Goal: Information Seeking & Learning: Find specific page/section

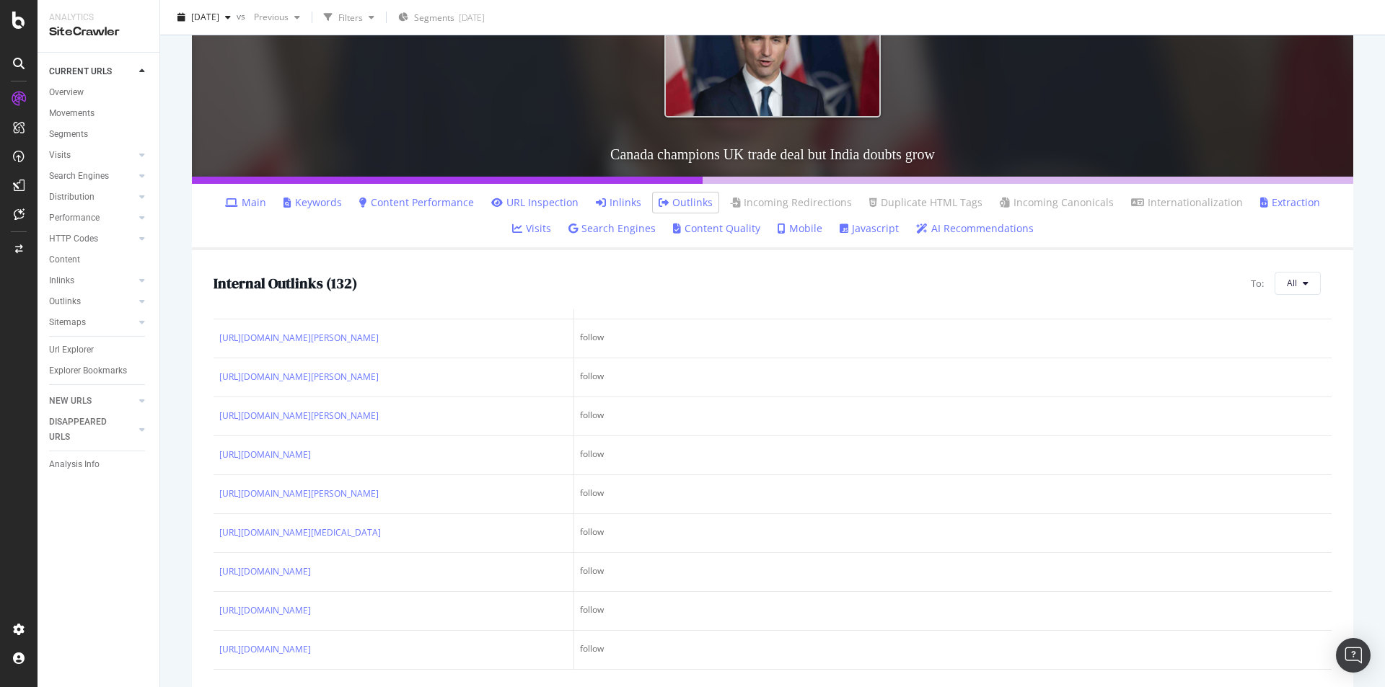
scroll to position [229, 0]
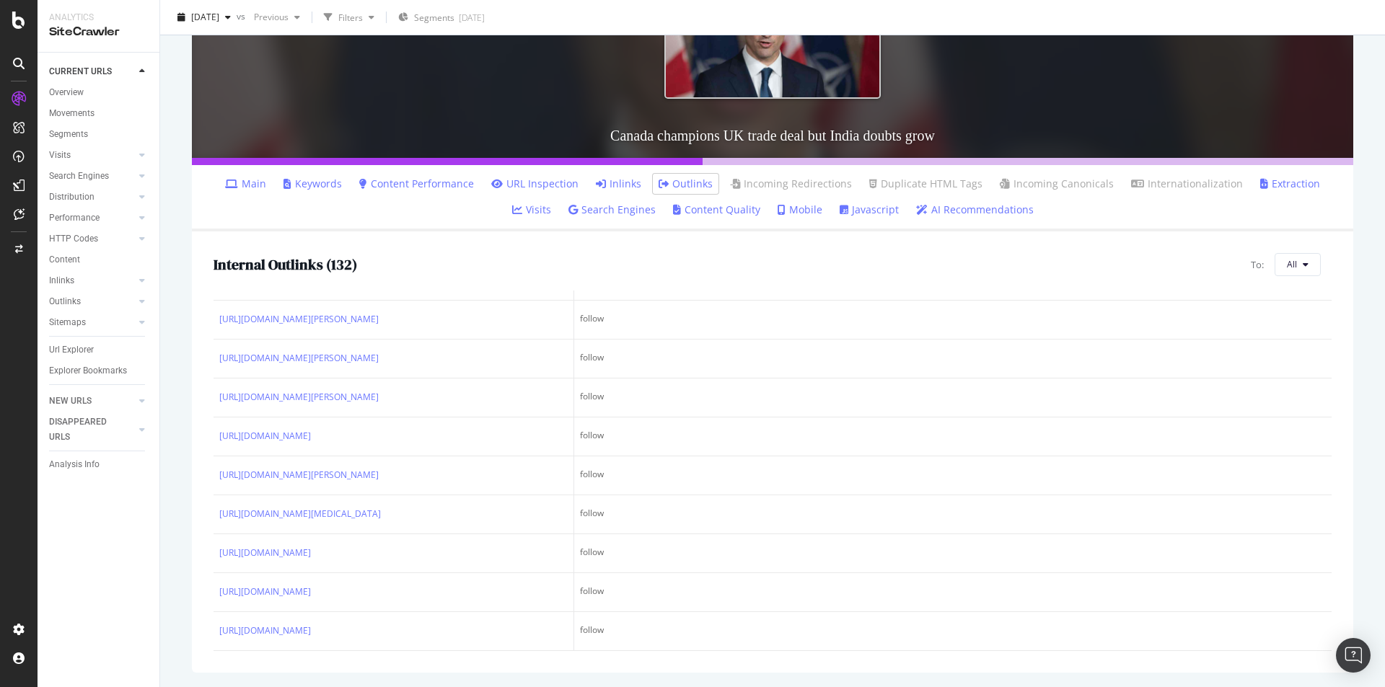
click at [851, 209] on link "Javascript" at bounding box center [868, 210] width 59 height 14
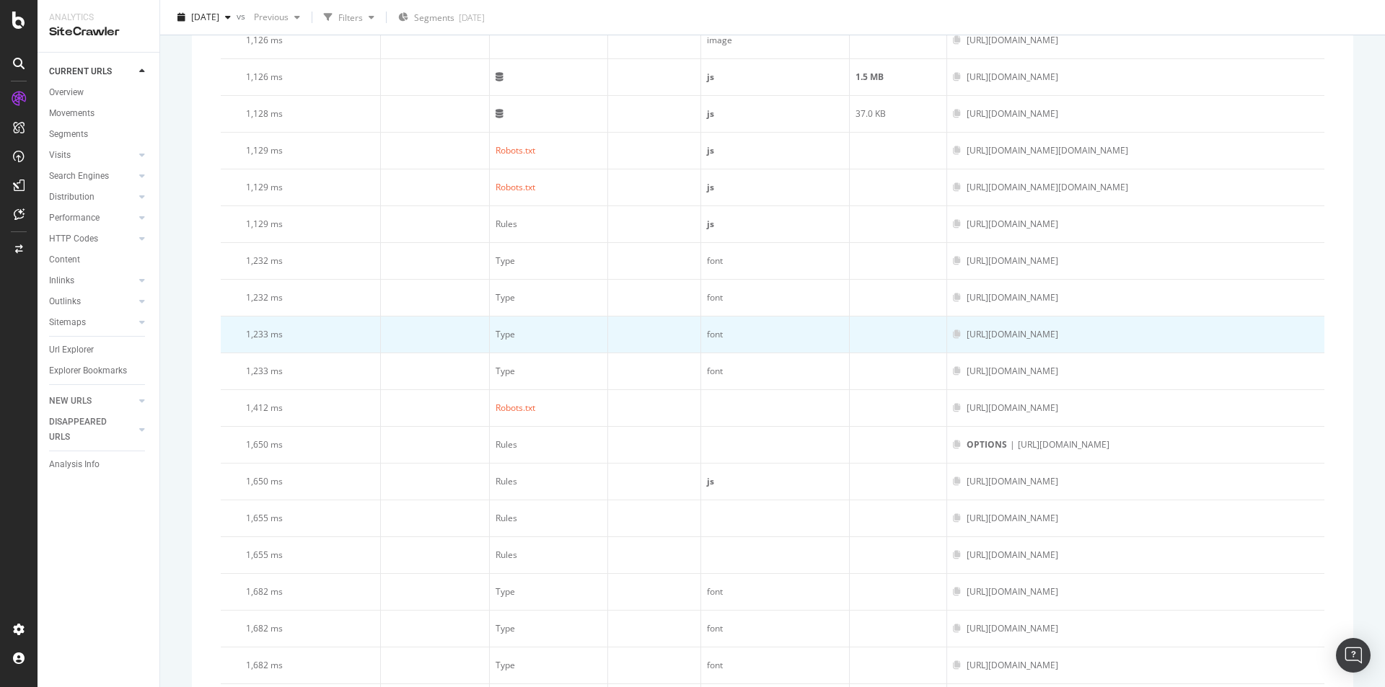
scroll to position [1803, 0]
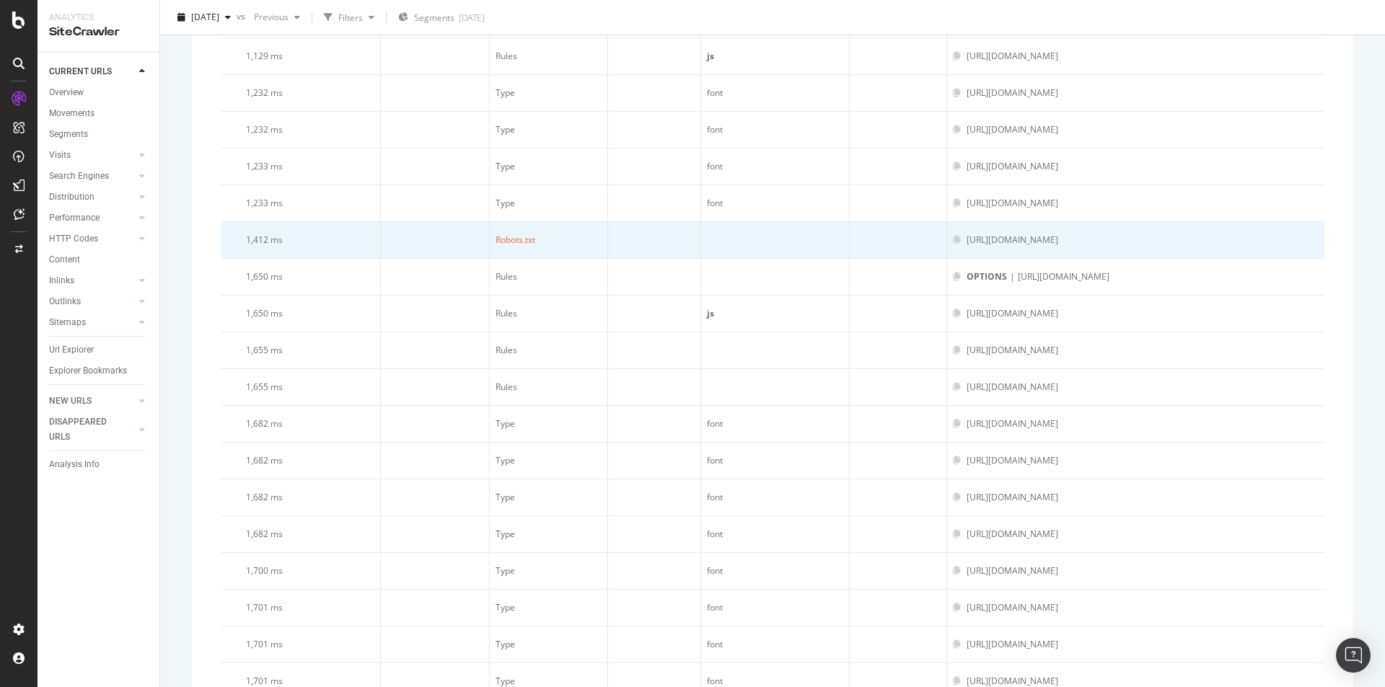
drag, startPoint x: 1103, startPoint y: 277, endPoint x: 803, endPoint y: 279, distance: 300.7
click at [966, 247] on div "https://www.thetimes.com/api/marketing/content/returning-user-offer-modal/global" at bounding box center [1012, 240] width 92 height 13
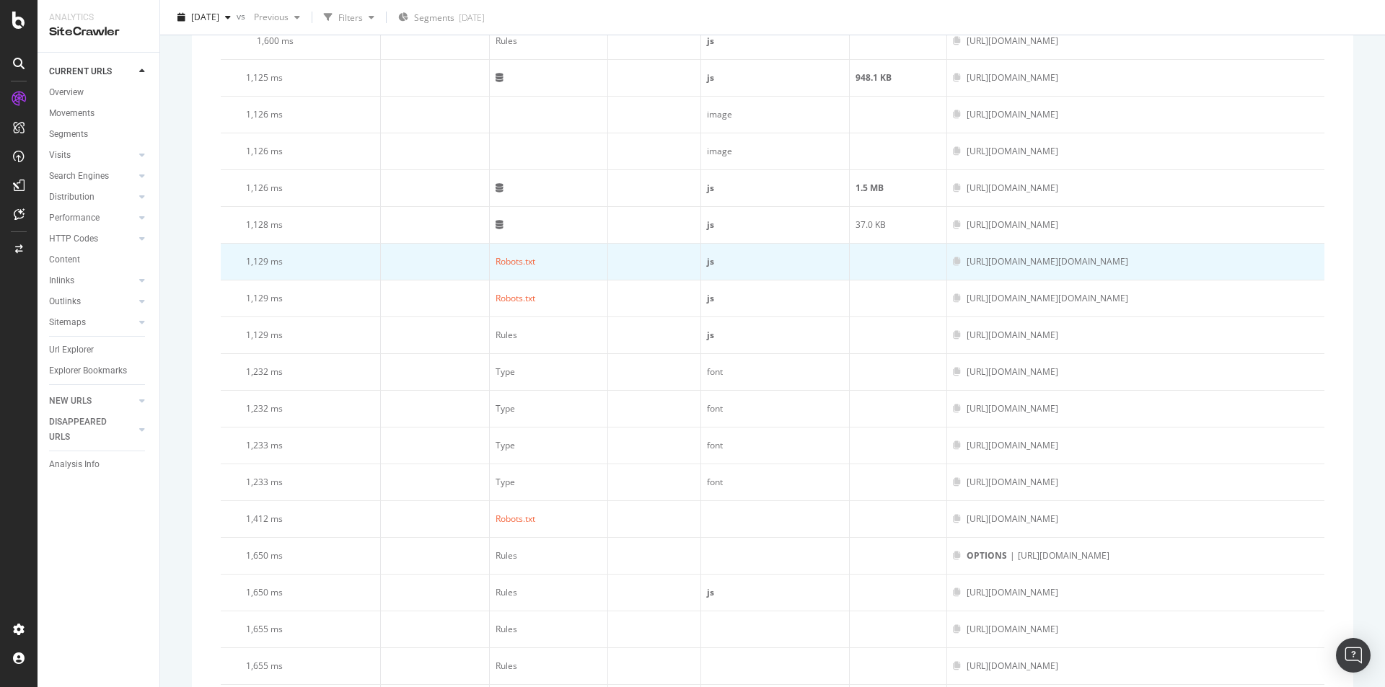
scroll to position [1442, 0]
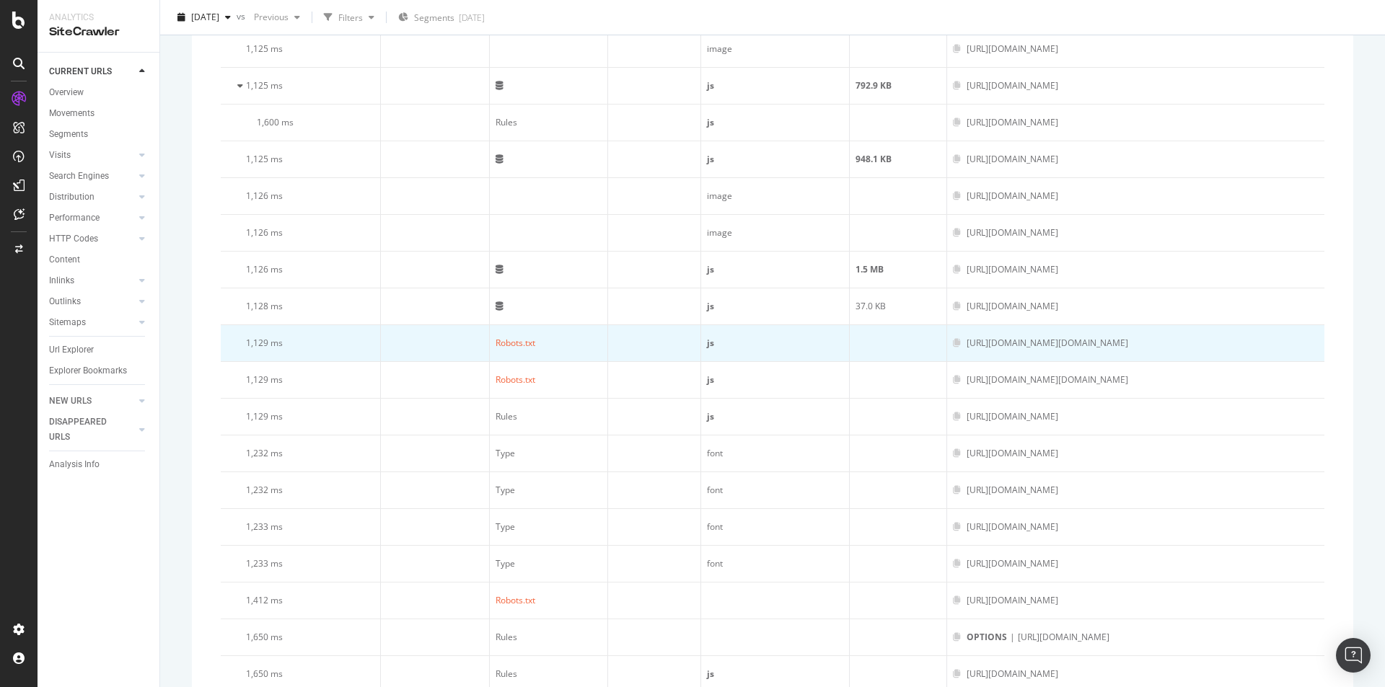
drag, startPoint x: 808, startPoint y: 426, endPoint x: 881, endPoint y: 396, distance: 79.5
click at [999, 387] on div "https://ads.thetimes.com/prebid.times_render.min.js" at bounding box center [1047, 380] width 162 height 13
drag, startPoint x: 865, startPoint y: 393, endPoint x: 976, endPoint y: 393, distance: 111.1
click at [976, 350] on div "https://ads.thetimes.com/ads.times_render.min.js" at bounding box center [1047, 343] width 162 height 13
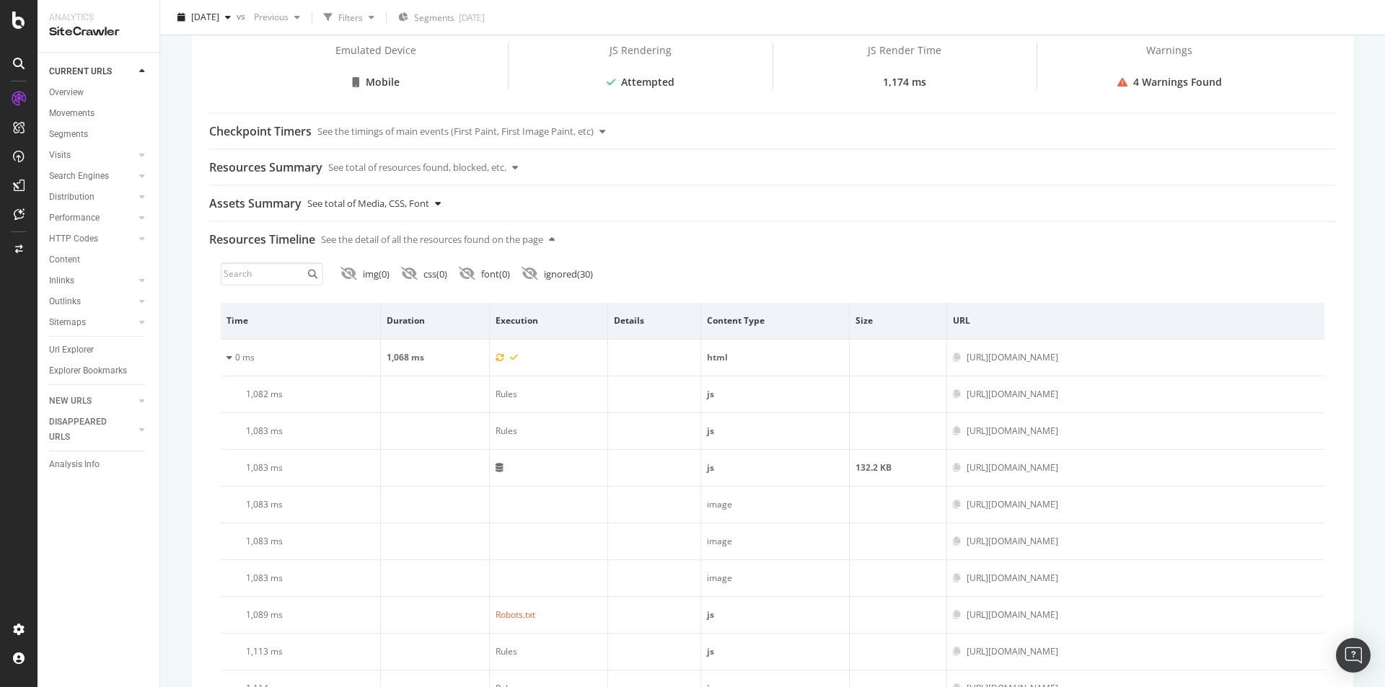
scroll to position [780, 0]
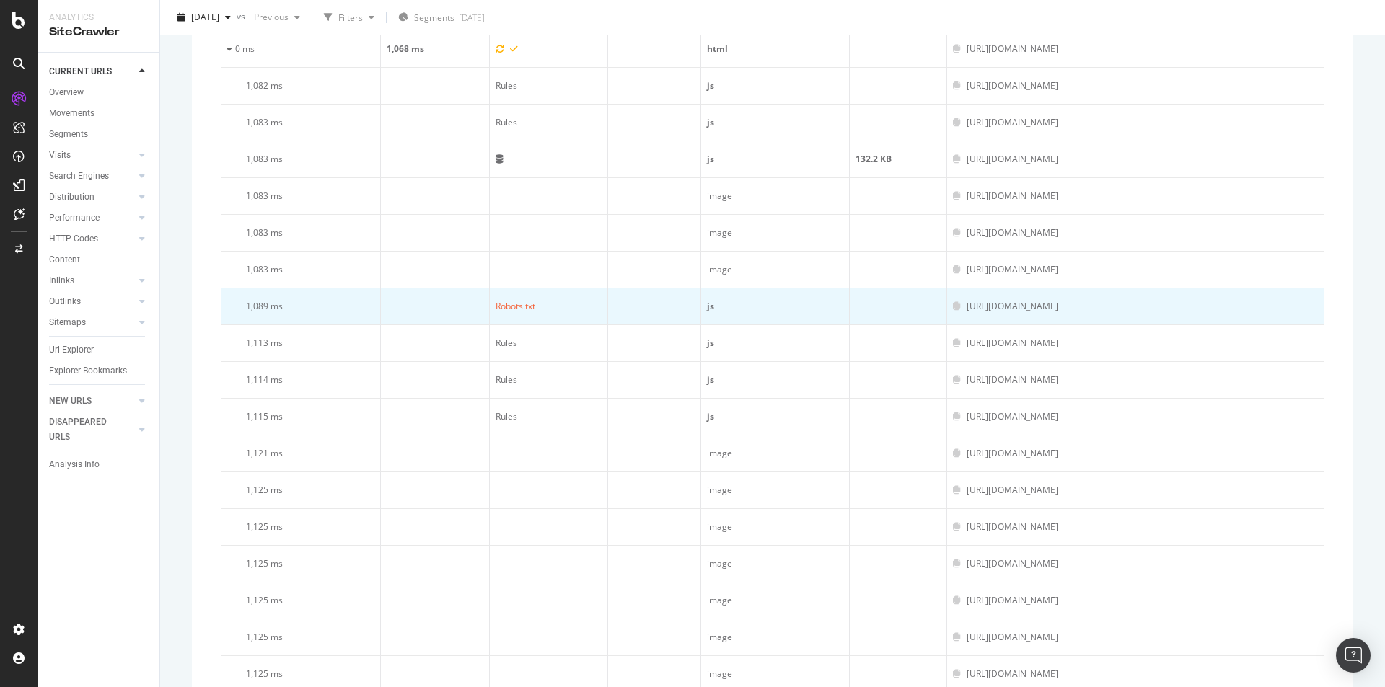
drag, startPoint x: 824, startPoint y: 311, endPoint x: 1113, endPoint y: 312, distance: 289.2
click at [1113, 312] on div "https://consent.thetimes.com/unified/wrapperMessagingWithoutDetection.js" at bounding box center [1136, 306] width 366 height 13
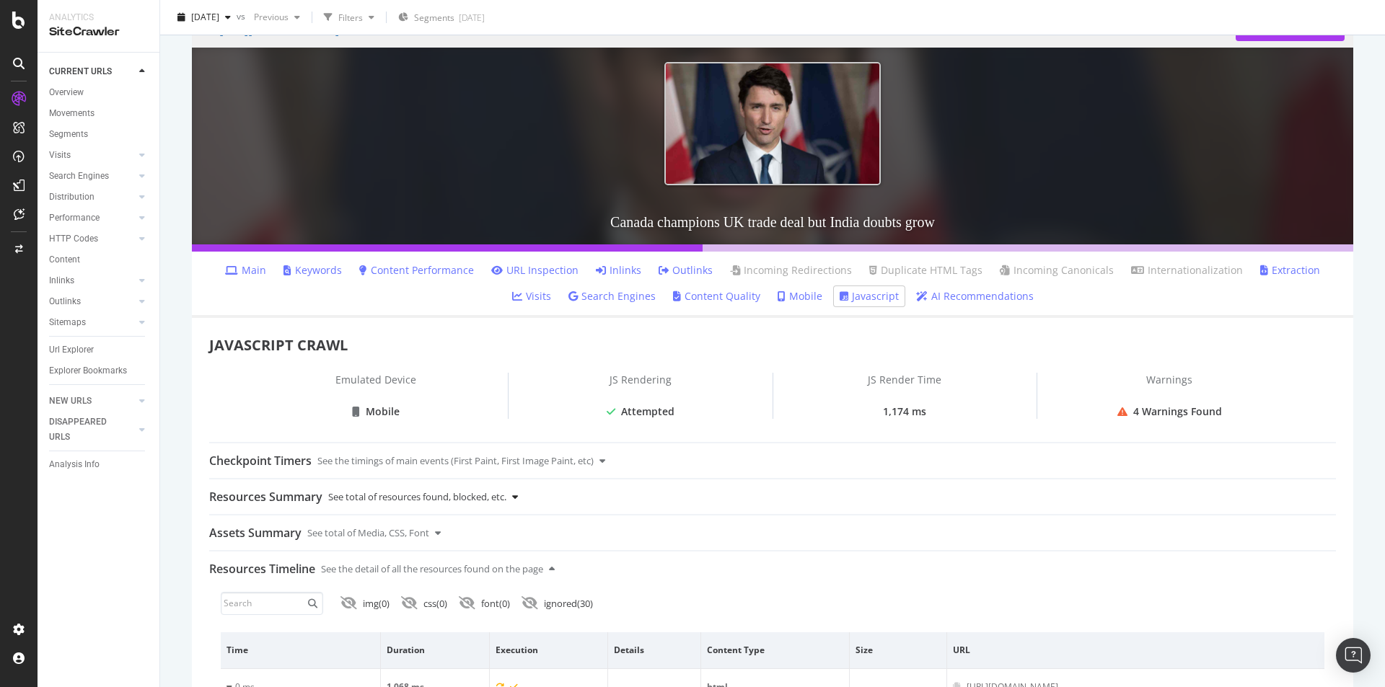
scroll to position [0, 0]
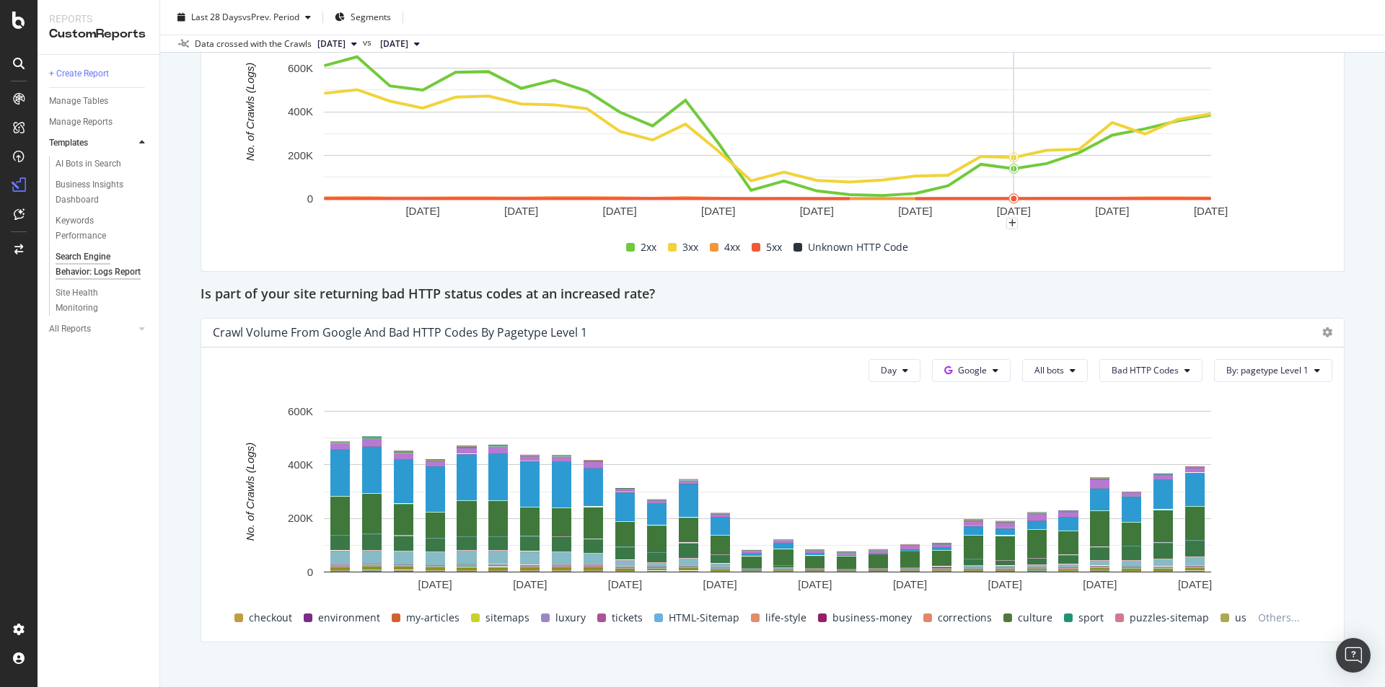
scroll to position [1964, 0]
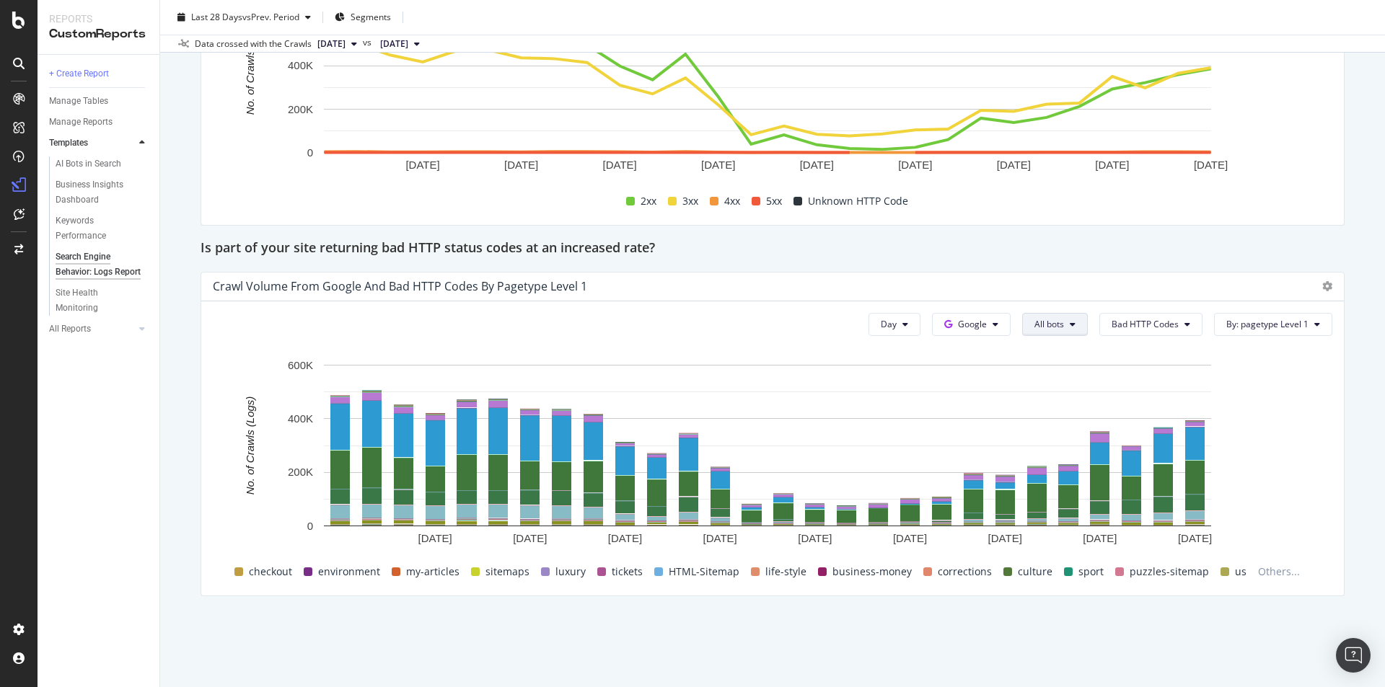
click at [1034, 318] on span "All bots" at bounding box center [1049, 324] width 30 height 12
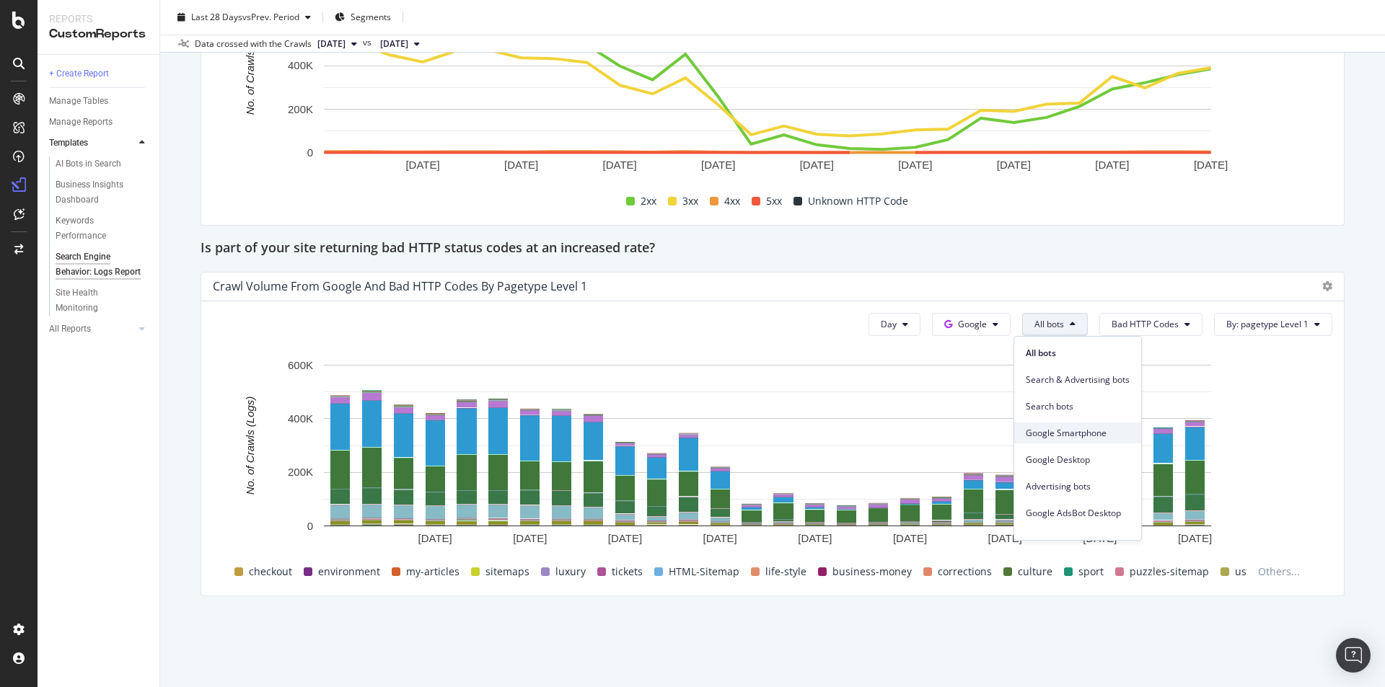
click at [1090, 424] on div "Google Smartphone" at bounding box center [1077, 433] width 127 height 21
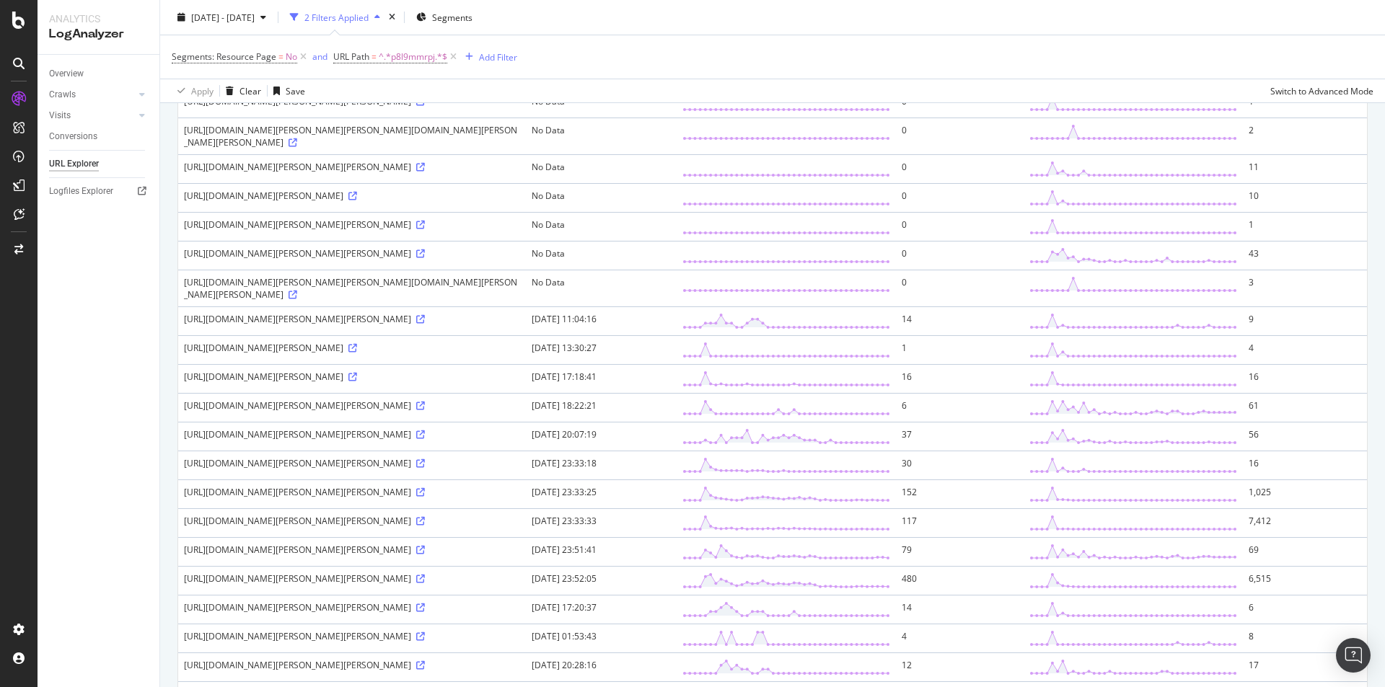
scroll to position [490, 0]
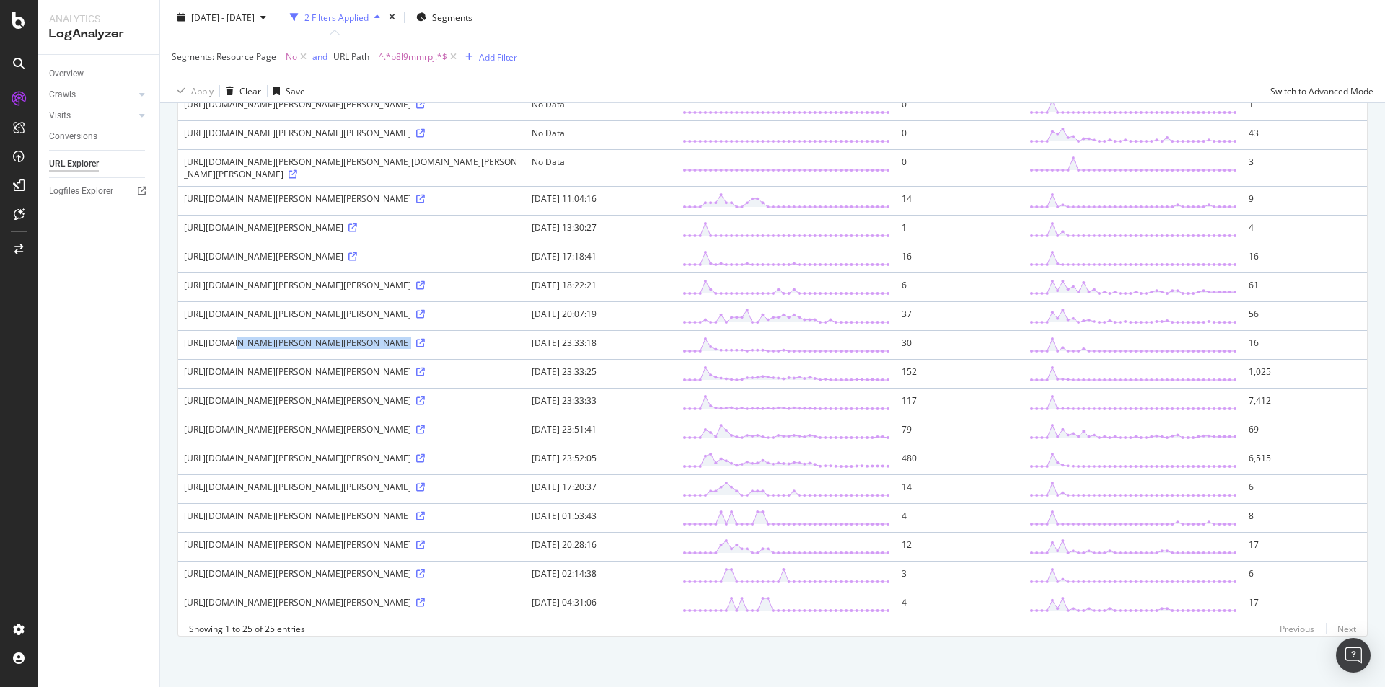
drag, startPoint x: 206, startPoint y: 306, endPoint x: 350, endPoint y: 306, distance: 143.5
click at [350, 337] on div "https://www.thetimes.com/article/angela-rayner-latest-news-resign-keir-starmer-…" at bounding box center [352, 343] width 336 height 12
drag, startPoint x: 435, startPoint y: 337, endPoint x: 513, endPoint y: 337, distance: 78.6
click at [513, 366] on div "https://www.thetimes.com/uk/politics/article/angela-rayner-latest-news-resign-k…" at bounding box center [352, 372] width 336 height 12
click at [412, 366] on div "https://www.thetimes.com/uk/politics/article/angela-rayner-latest-news-resign-k…" at bounding box center [352, 372] width 336 height 12
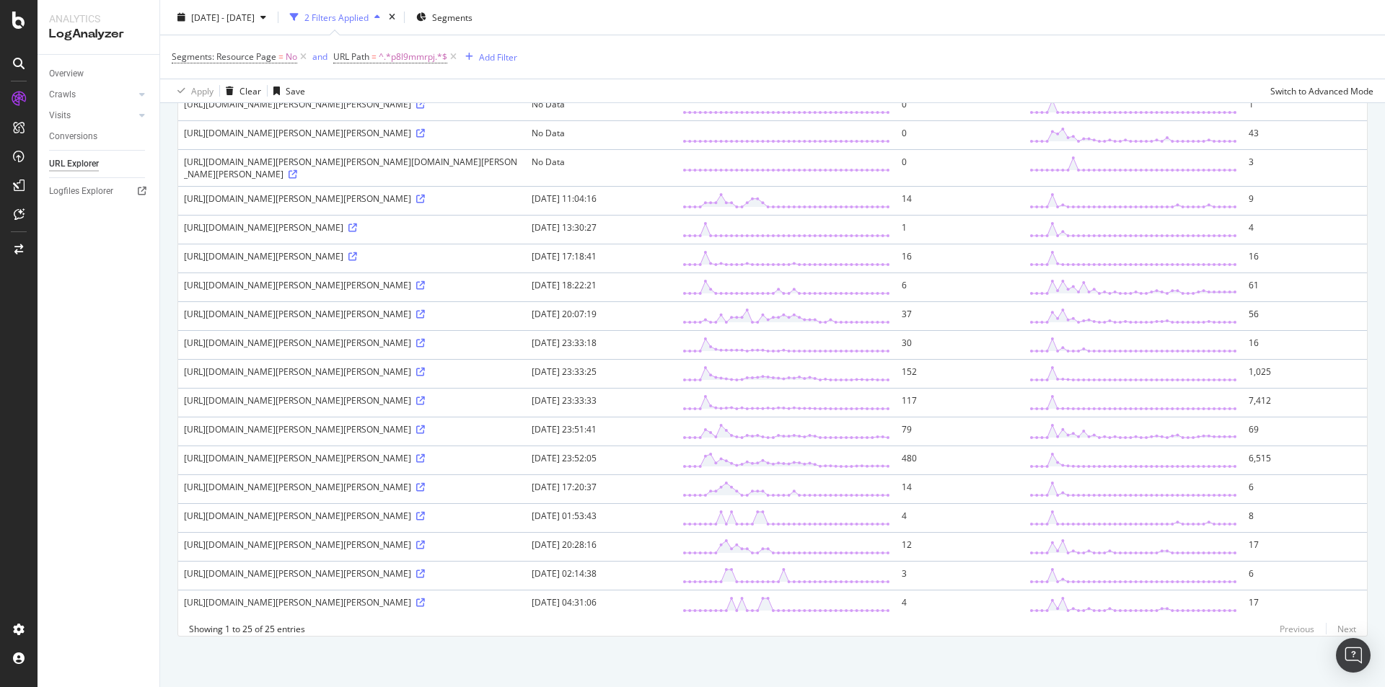
click at [451, 366] on div "https://www.thetimes.com/uk/politics/article/angela-rayner-latest-news-resign-k…" at bounding box center [352, 372] width 336 height 12
drag, startPoint x: 274, startPoint y: 411, endPoint x: 343, endPoint y: 410, distance: 68.5
click at [343, 423] on div "https://www.thetimes.com/article/angela-rayner-resigns-latest-news-keir-starmer…" at bounding box center [352, 429] width 336 height 12
click at [342, 423] on div "https://www.thetimes.com/article/angela-rayner-resigns-latest-news-keir-starmer…" at bounding box center [352, 429] width 336 height 12
drag, startPoint x: 270, startPoint y: 410, endPoint x: 322, endPoint y: 410, distance: 51.9
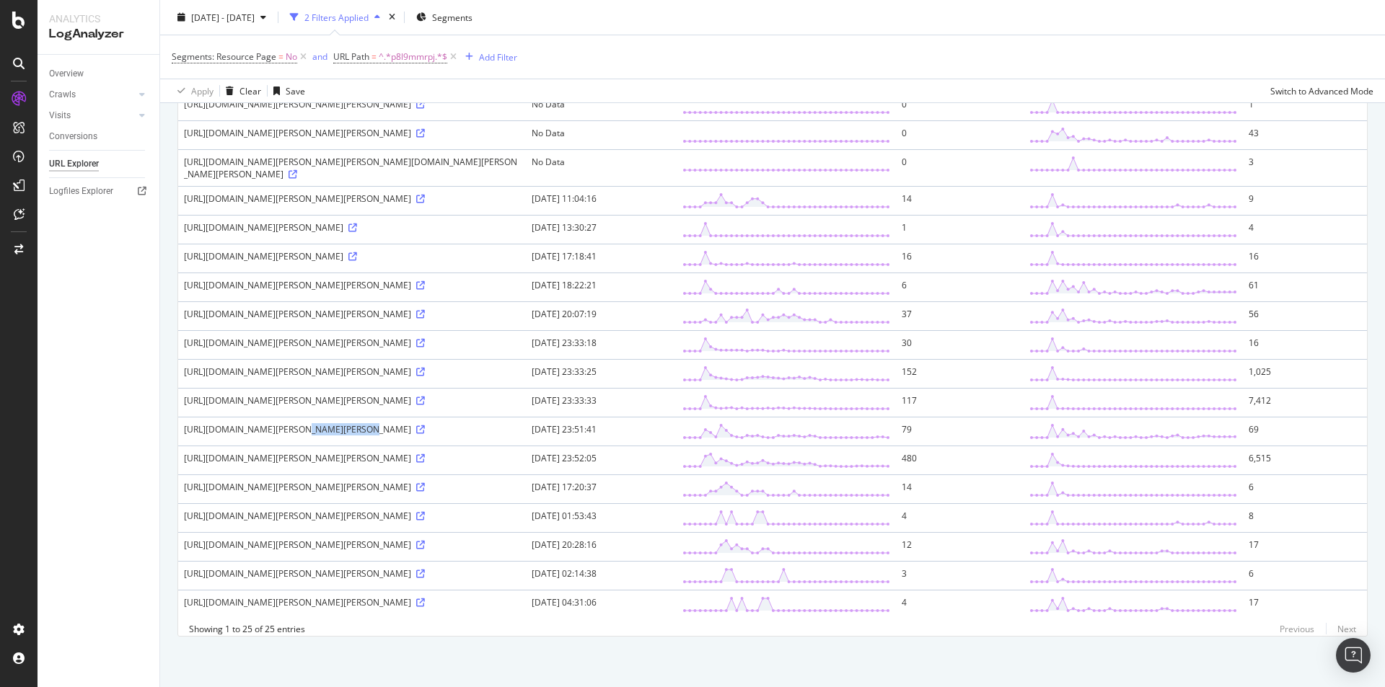
click at [322, 423] on div "https://www.thetimes.com/article/angela-rayner-resigns-latest-news-keir-starmer…" at bounding box center [352, 429] width 336 height 12
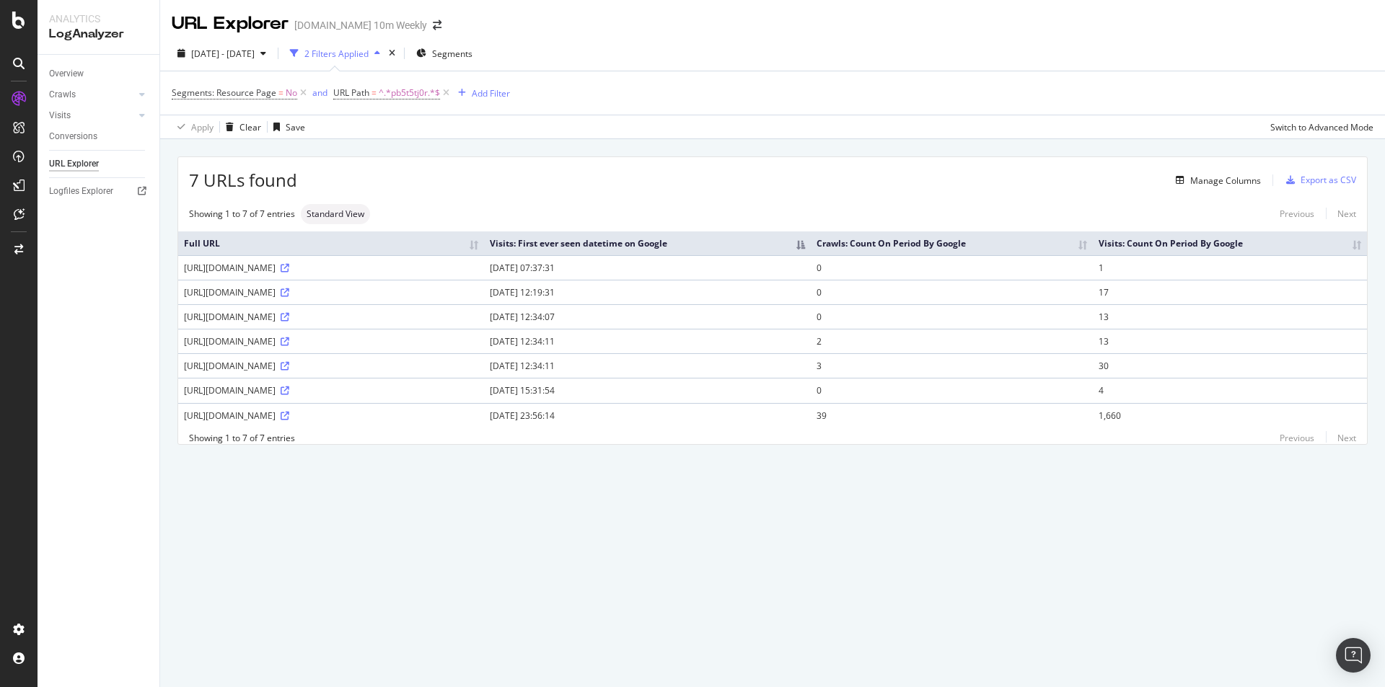
drag, startPoint x: 624, startPoint y: 348, endPoint x: 296, endPoint y: 309, distance: 329.7
click at [296, 309] on tbody "https://www.thetimes.co.uk/uk/politics/article/labour-party-conference-2025-lat…" at bounding box center [772, 341] width 1188 height 172
drag, startPoint x: 285, startPoint y: 394, endPoint x: 376, endPoint y: 397, distance: 91.6
click at [376, 397] on div "https://www.thetimes.com/article/unknown-slug-pb5t5tj0r" at bounding box center [331, 390] width 294 height 12
click at [529, 473] on div "7 URLs found Manage Columns Export as CSV Showing 1 to 7 of 7 entries Standard …" at bounding box center [772, 317] width 1224 height 356
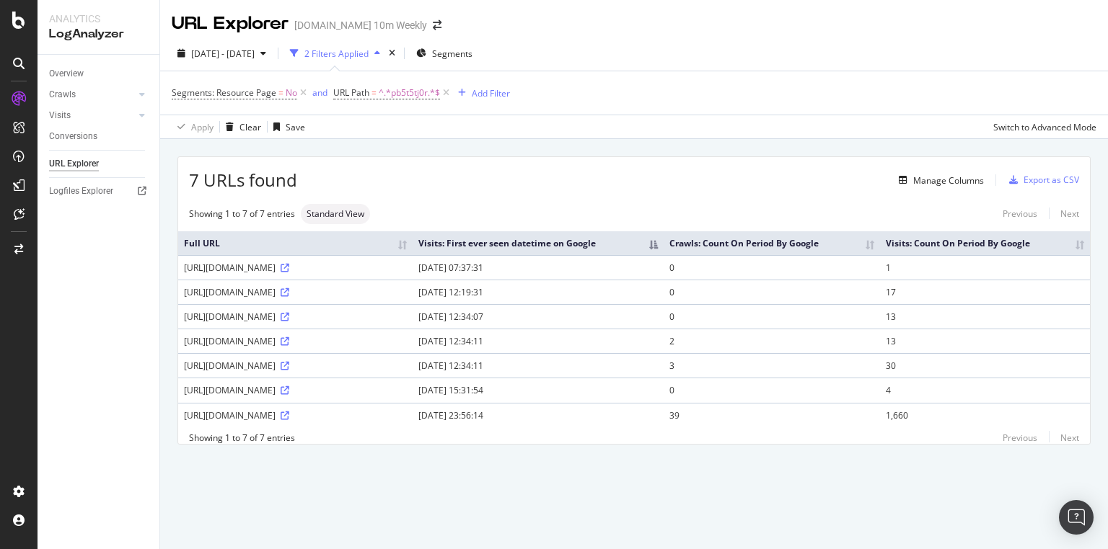
drag, startPoint x: 273, startPoint y: 312, endPoint x: 335, endPoint y: 314, distance: 62.1
click at [335, 299] on div "https://www.thetimes.co.uk/article/labour-party-conference-2025-latest-news-liv…" at bounding box center [295, 292] width 223 height 12
drag, startPoint x: 286, startPoint y: 451, endPoint x: 415, endPoint y: 456, distance: 129.2
click at [407, 397] on div "https://www.thetimes.com/article/unknown-slug-pb5t5tj0r" at bounding box center [295, 390] width 223 height 12
drag, startPoint x: 698, startPoint y: 335, endPoint x: 427, endPoint y: 280, distance: 276.6
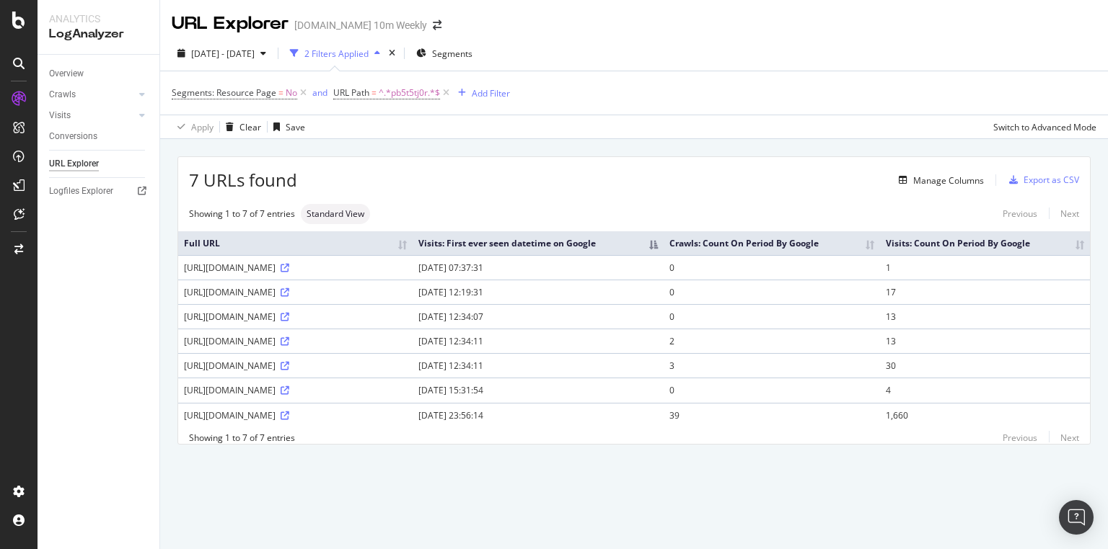
click at [427, 280] on tbody "https://www.thetimes.co.uk/uk/politics/article/labour-party-conference-2025-lat…" at bounding box center [633, 341] width 911 height 172
click at [407, 299] on div "https://www.thetimes.co.uk/article/labour-party-conference-2025-latest-news-liv…" at bounding box center [295, 292] width 223 height 12
drag, startPoint x: 750, startPoint y: 368, endPoint x: 171, endPoint y: 277, distance: 586.2
click at [171, 277] on div "7 URLs found Manage Columns Export as CSV Showing 1 to 7 of 7 entries Standard …" at bounding box center [634, 317] width 948 height 356
drag, startPoint x: 267, startPoint y: 421, endPoint x: 356, endPoint y: 428, distance: 89.0
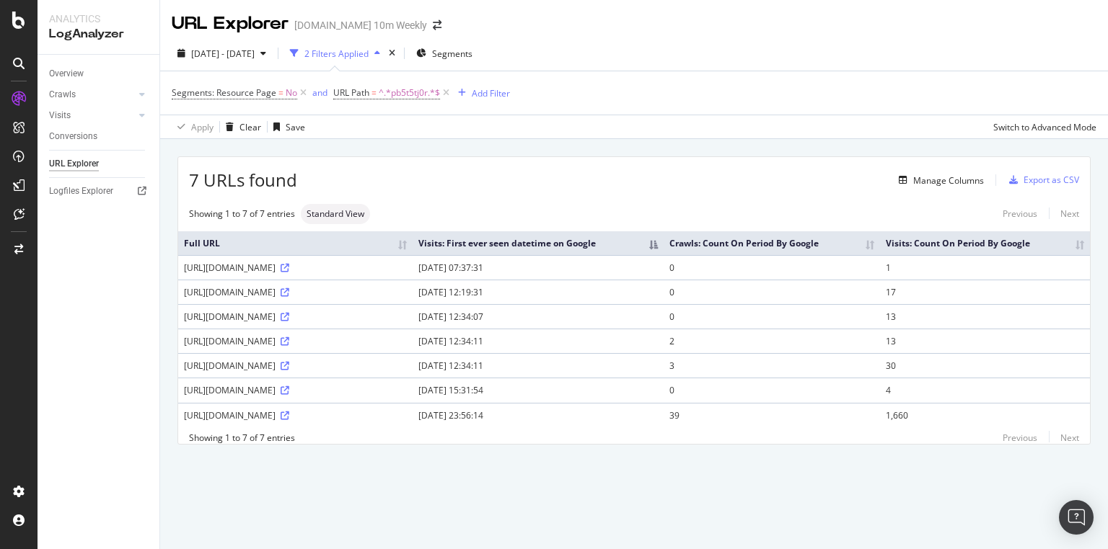
click at [356, 372] on div "https://www.thetimes.com/article/labour-party-conference-2025-latest-news-liver…" at bounding box center [295, 366] width 223 height 12
drag, startPoint x: 274, startPoint y: 476, endPoint x: 350, endPoint y: 481, distance: 75.9
click at [350, 422] on div "https://www.thetimes.com/uk/politics/article/labour-party-conference-2025-lates…" at bounding box center [295, 416] width 223 height 12
drag, startPoint x: 388, startPoint y: 451, endPoint x: 333, endPoint y: 446, distance: 55.0
click at [333, 397] on div "https://www.thetimes.com/article/unknown-slug-pb5t5tj0r" at bounding box center [295, 390] width 223 height 12
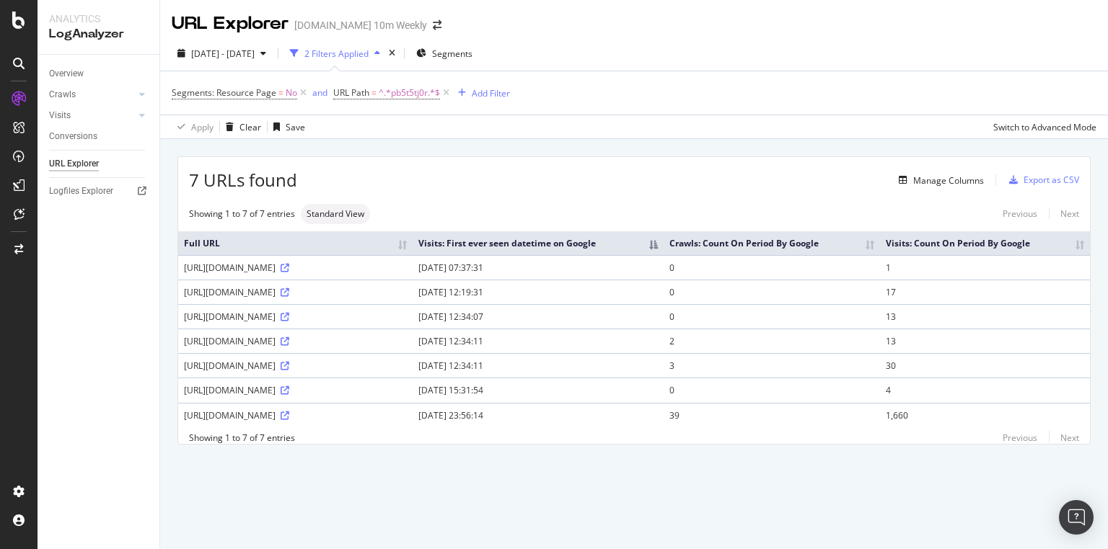
drag, startPoint x: 406, startPoint y: 383, endPoint x: 394, endPoint y: 362, distance: 24.2
click at [394, 362] on tbody "https://www.thetimes.co.uk/uk/politics/article/labour-party-conference-2025-lat…" at bounding box center [633, 341] width 911 height 172
click at [407, 299] on div "https://www.thetimes.co.uk/article/labour-party-conference-2025-latest-news-liv…" at bounding box center [295, 292] width 223 height 12
drag, startPoint x: 440, startPoint y: 350, endPoint x: 278, endPoint y: 273, distance: 179.7
click at [278, 273] on tbody "https://www.thetimes.co.uk/uk/politics/article/labour-party-conference-2025-lat…" at bounding box center [633, 341] width 911 height 172
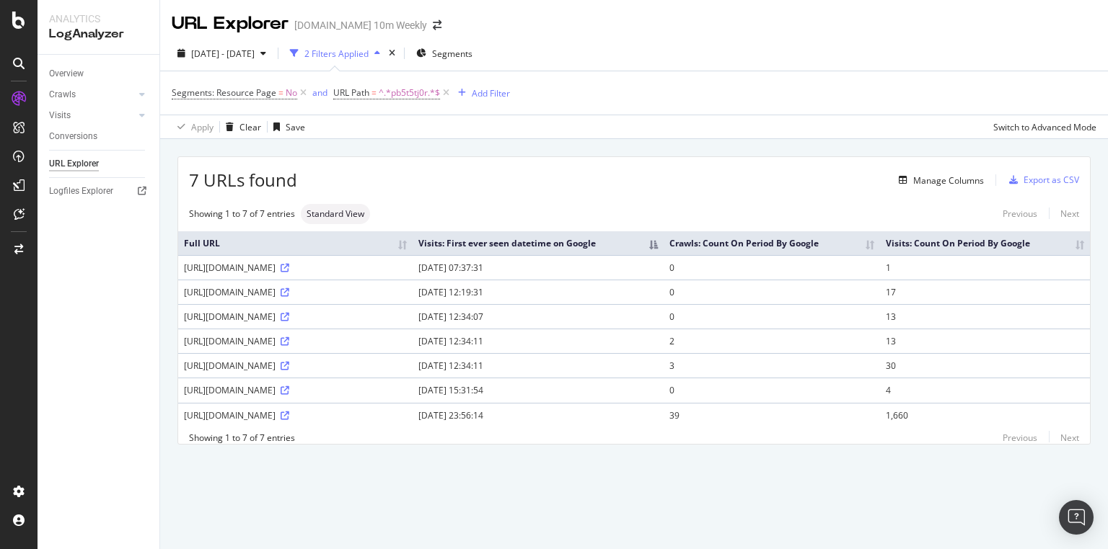
drag, startPoint x: 291, startPoint y: 427, endPoint x: 320, endPoint y: 423, distance: 29.1
click at [320, 372] on div "https://www.thetimes.com/article/labour-party-conference-2025-latest-news-liver…" at bounding box center [295, 366] width 223 height 12
drag, startPoint x: 205, startPoint y: 427, endPoint x: 356, endPoint y: 428, distance: 151.4
click at [356, 372] on div "https://www.thetimes.com/article/labour-party-conference-2025-latest-news-liver…" at bounding box center [295, 366] width 223 height 12
drag, startPoint x: 294, startPoint y: 476, endPoint x: 359, endPoint y: 480, distance: 65.0
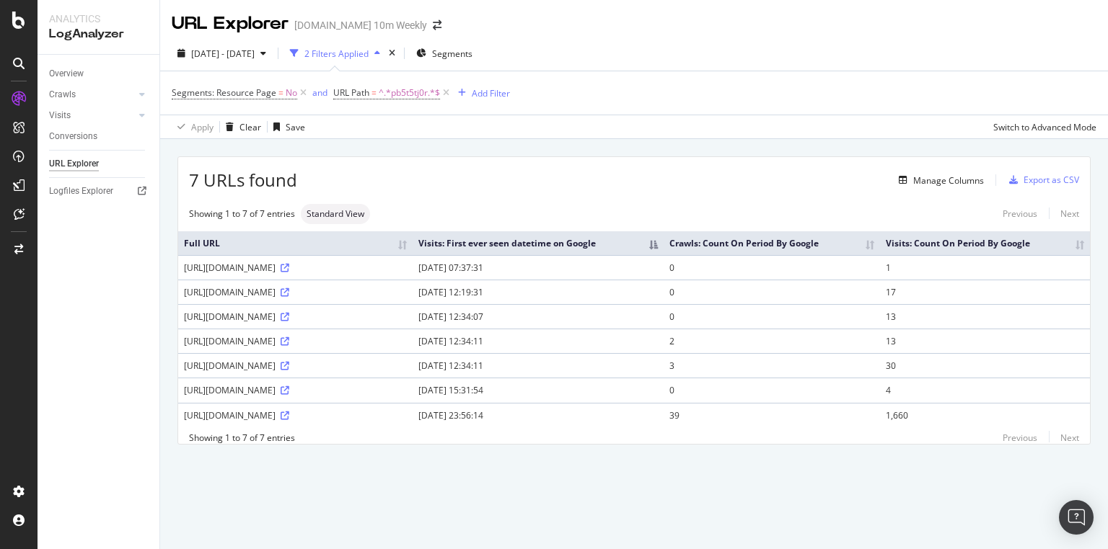
click at [359, 422] on div "https://www.thetimes.com/uk/politics/article/labour-party-conference-2025-lates…" at bounding box center [295, 416] width 223 height 12
drag, startPoint x: 441, startPoint y: 429, endPoint x: 306, endPoint y: 421, distance: 135.8
click at [306, 372] on div "https://www.thetimes.com/article/labour-party-conference-2025-latest-news-liver…" at bounding box center [295, 366] width 223 height 12
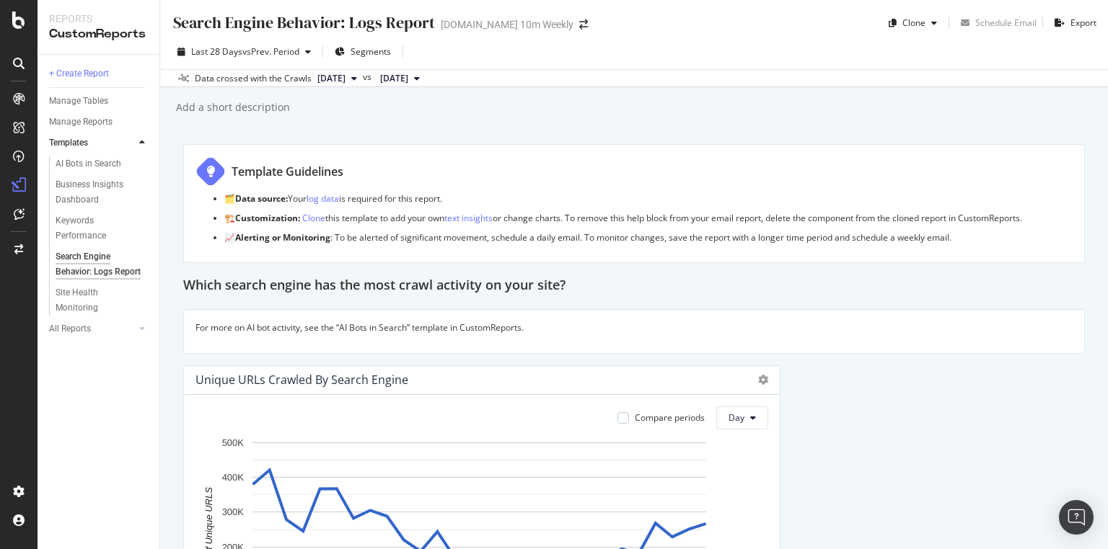
scroll to position [2300, 0]
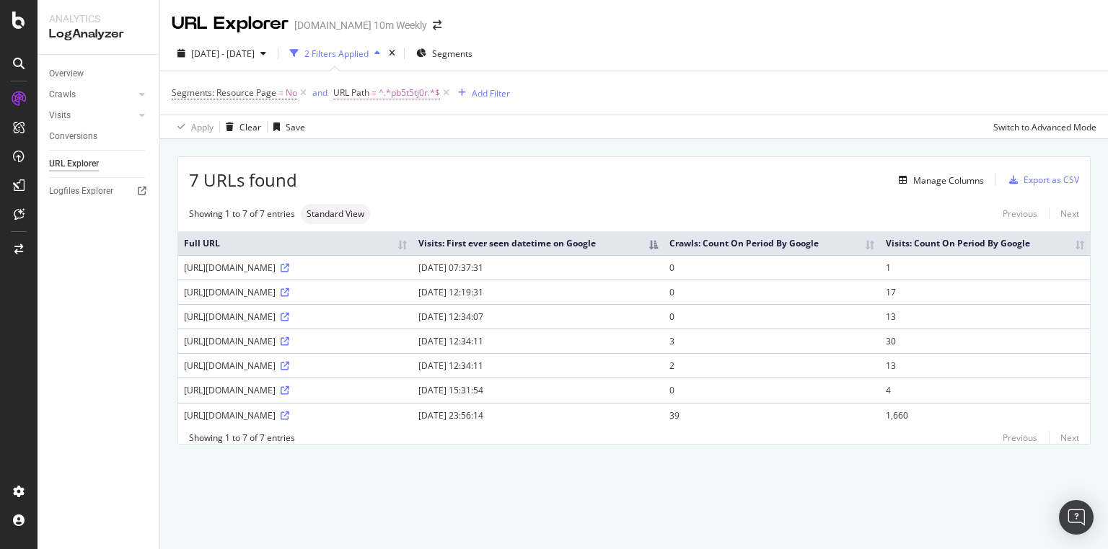
click at [407, 92] on span "^.*pb5t5tj0r.*$" at bounding box center [409, 93] width 61 height 20
click at [488, 185] on div "Apply" at bounding box center [492, 183] width 22 height 12
click at [395, 95] on span "^.*pb5t5tj0r.*$" at bounding box center [409, 93] width 61 height 20
click at [396, 95] on div "URL Path" at bounding box center [424, 91] width 170 height 25
paste input "bsbwl8qg9"
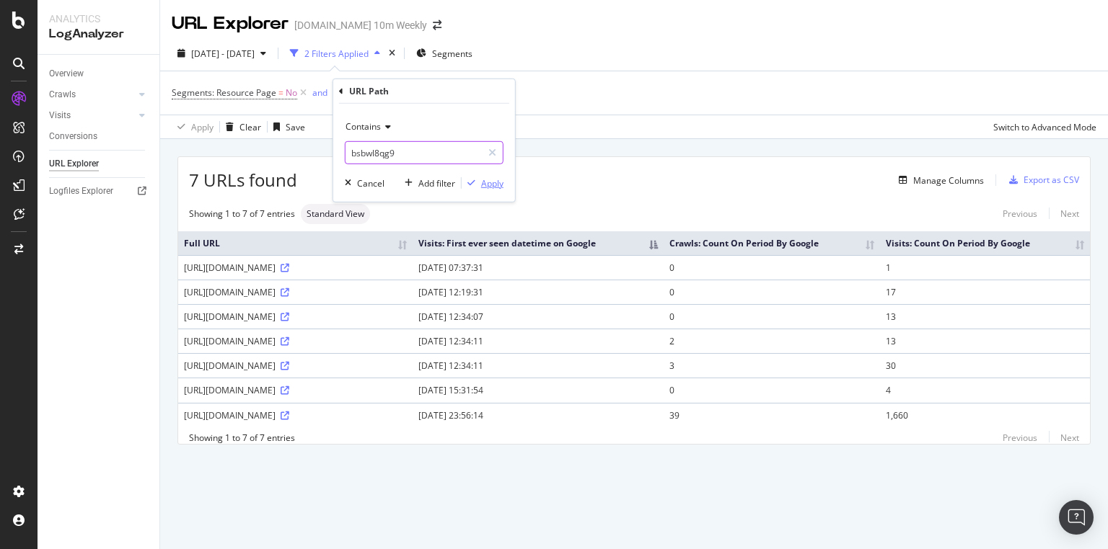
type input "bsbwl8qg9"
click at [490, 177] on div "Apply" at bounding box center [492, 183] width 22 height 12
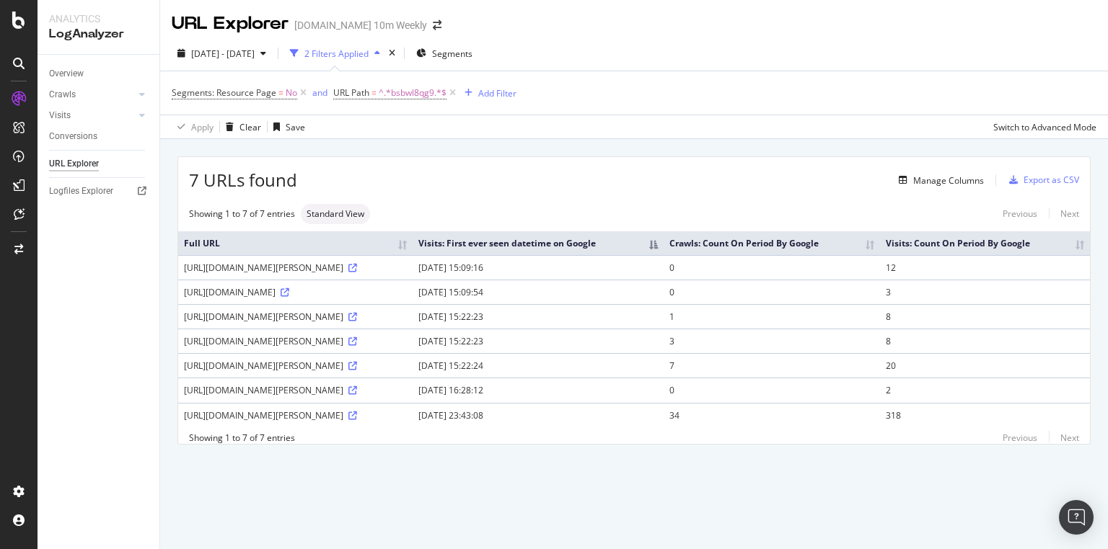
drag, startPoint x: 322, startPoint y: 303, endPoint x: 425, endPoint y: 306, distance: 102.4
click at [407, 299] on div "https://www.thetimes.com/article/unknown-slug-bsbwl8qg9" at bounding box center [295, 292] width 223 height 12
copy div "unknown-slug-bsbwl8qg9"
click at [329, 299] on div "https://www.thetimes.com/article/unknown-slug-bsbwl8qg9" at bounding box center [295, 292] width 223 height 12
drag, startPoint x: 321, startPoint y: 304, endPoint x: 381, endPoint y: 306, distance: 60.6
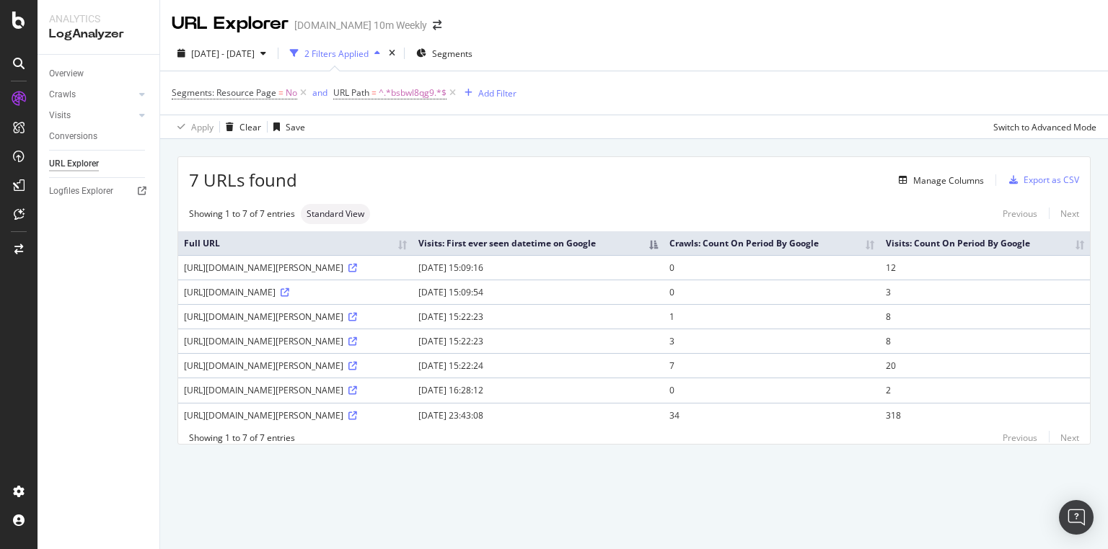
click at [381, 299] on div "https://www.thetimes.com/article/unknown-slug-bsbwl8qg9" at bounding box center [295, 292] width 223 height 12
copy div "unknown-slug-"
click at [420, 92] on span "^.*bsbwl8qg9.*$" at bounding box center [413, 93] width 68 height 20
click at [412, 154] on input "bsbwl8qg9" at bounding box center [413, 152] width 136 height 23
paste input "9w03wd9qr"
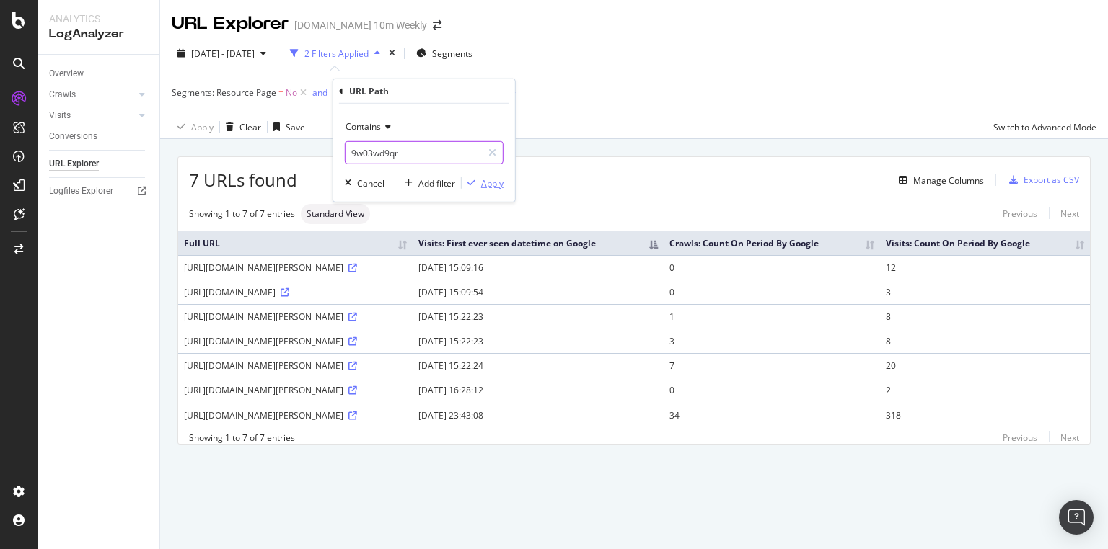
type input "9w03wd9qr"
click at [489, 182] on div "Apply" at bounding box center [492, 183] width 22 height 12
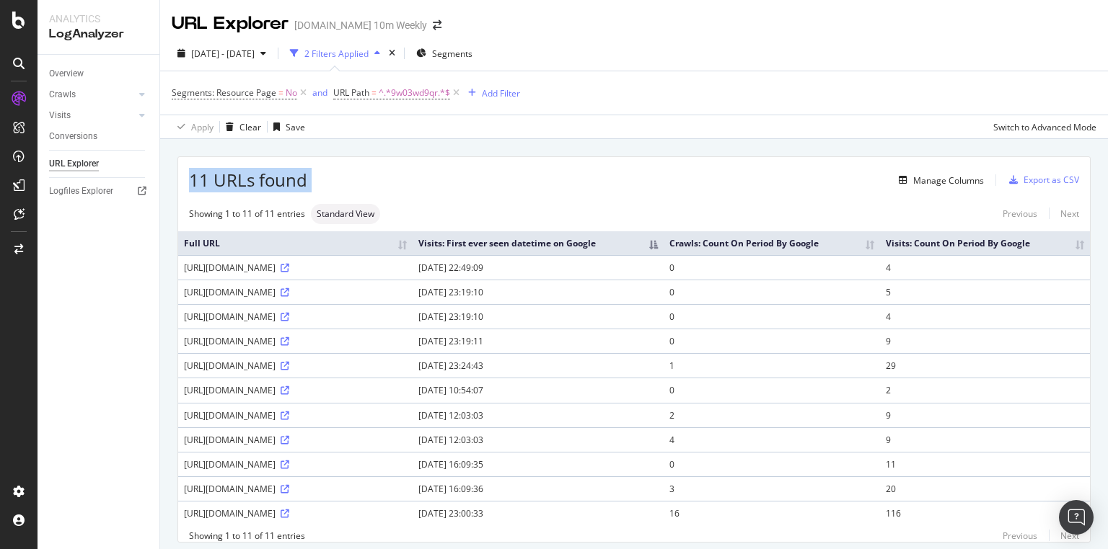
drag, startPoint x: 312, startPoint y: 179, endPoint x: 173, endPoint y: 165, distance: 139.1
click at [173, 165] on div "11 URLs found Manage Columns Export as CSV Showing 1 to 11 of 11 entries Standa…" at bounding box center [634, 366] width 948 height 454
copy div "11 URLs found"
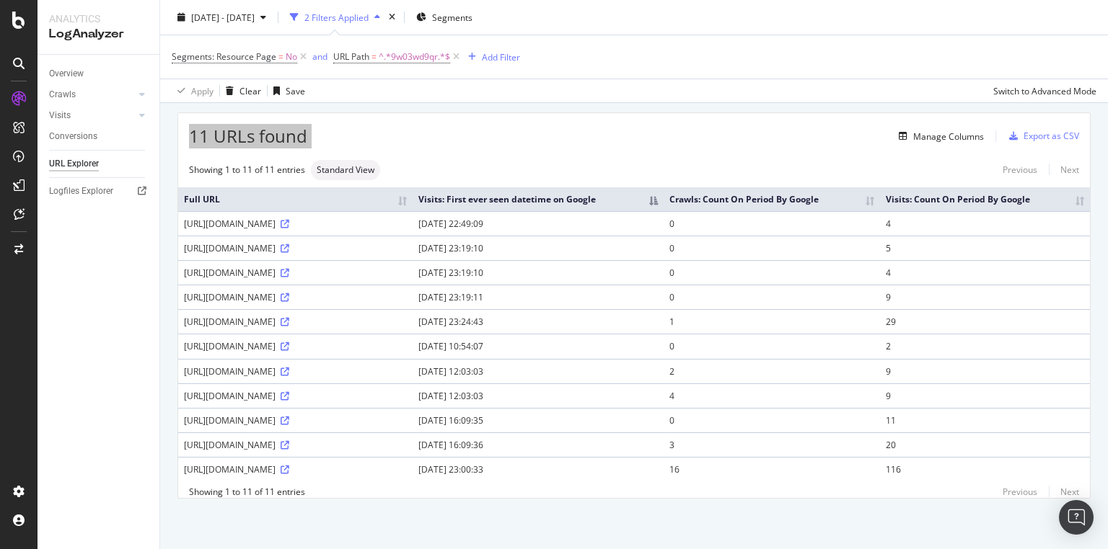
scroll to position [87, 0]
click at [289, 220] on icon at bounding box center [285, 224] width 9 height 9
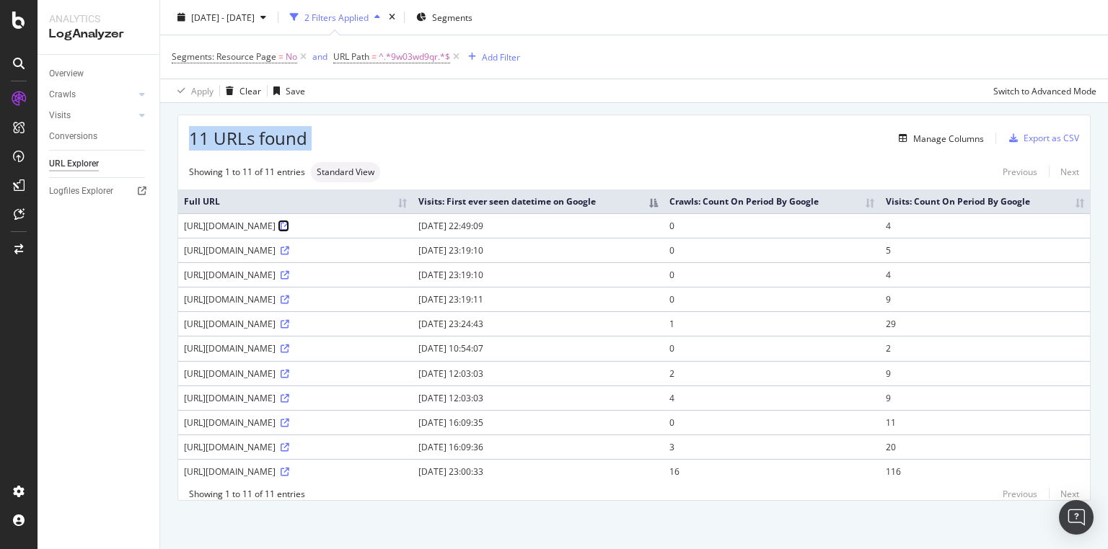
scroll to position [0, 0]
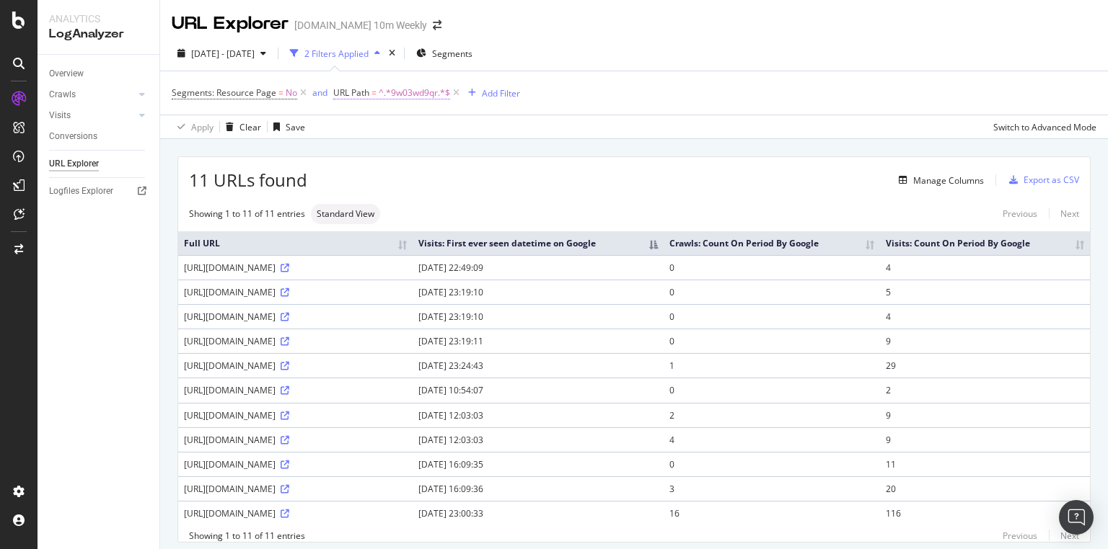
click at [401, 92] on span "^.*9w03wd9qr.*$" at bounding box center [414, 93] width 71 height 20
click at [399, 151] on input "9w03wd9qr" at bounding box center [413, 152] width 136 height 23
paste input "wf82d38fh"
type input "wf82d38fh"
click at [493, 171] on div "Contains wf82d38fh Cancel Add filter Apply" at bounding box center [424, 153] width 182 height 98
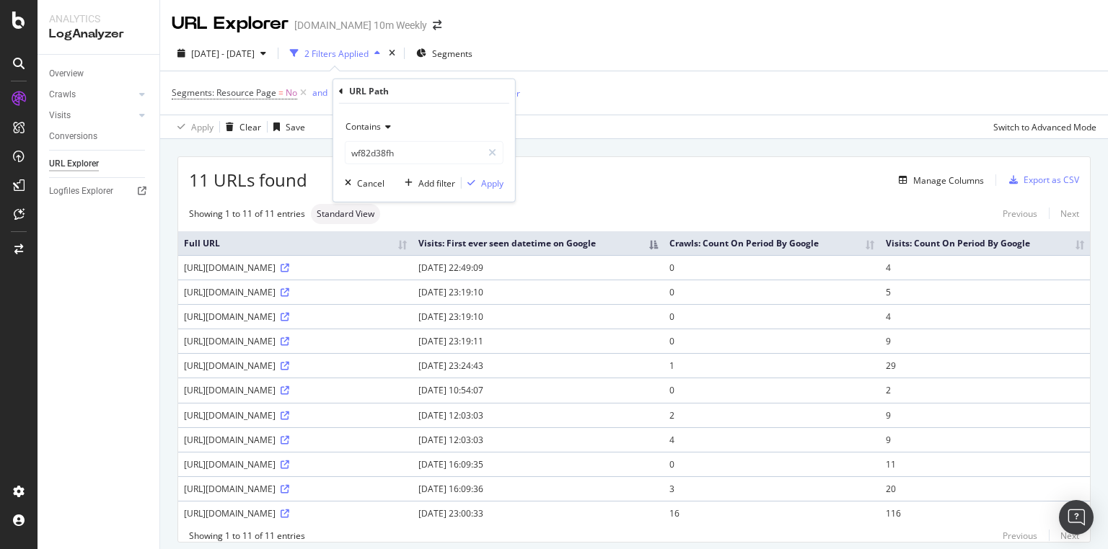
click at [493, 175] on div "Contains wf82d38fh Cancel Add filter Apply" at bounding box center [424, 153] width 182 height 98
click at [493, 180] on div "Apply" at bounding box center [492, 183] width 22 height 12
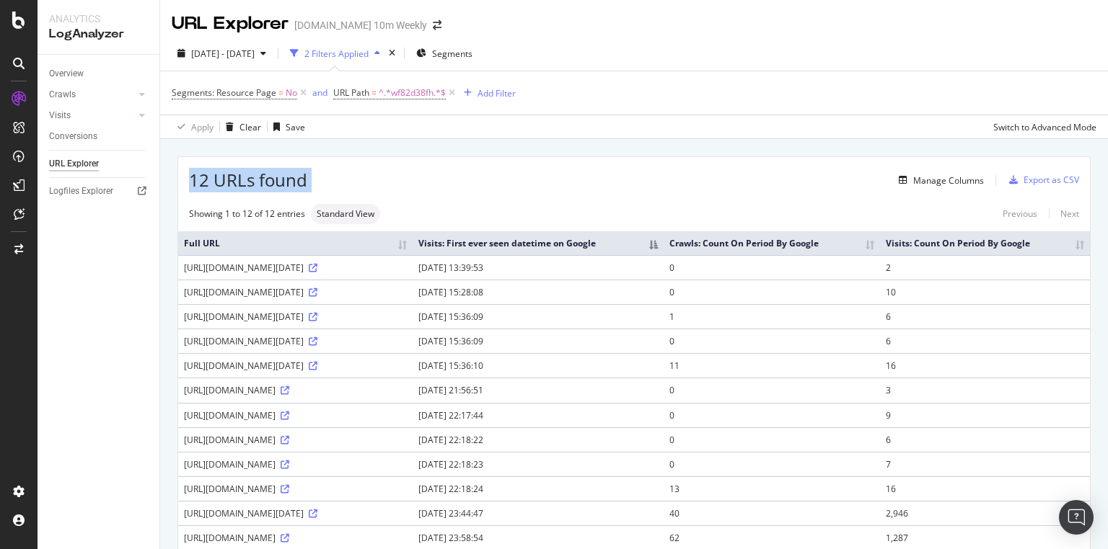
drag, startPoint x: 317, startPoint y: 188, endPoint x: 183, endPoint y: 181, distance: 134.3
click at [183, 181] on div "12 URLs found Manage Columns Export as CSV" at bounding box center [633, 174] width 911 height 35
copy div "12 URLs found"
click at [415, 93] on span "^.*wf82d38fh.*$" at bounding box center [412, 93] width 67 height 20
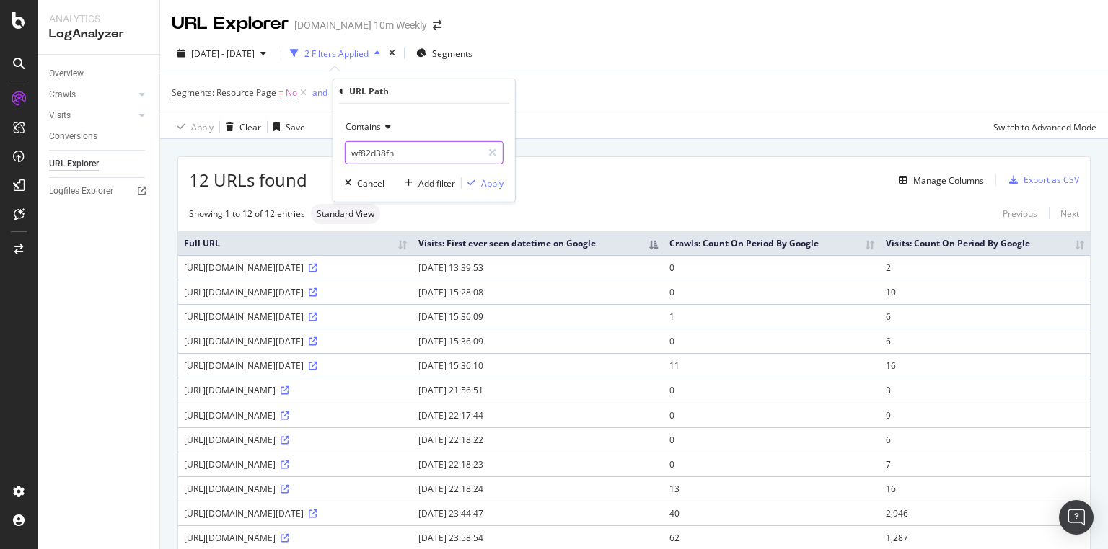
click at [423, 149] on input "wf82d38fh" at bounding box center [413, 152] width 136 height 23
paste input "nlxnq2g5v"
type input "nlxnq2g5v"
click at [485, 180] on div "Apply" at bounding box center [492, 183] width 22 height 12
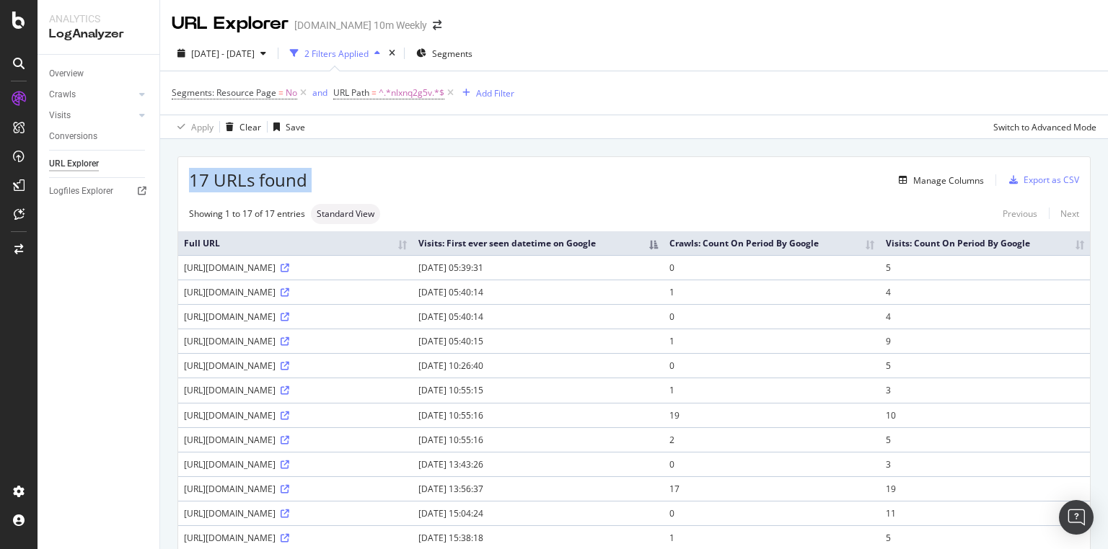
drag, startPoint x: 312, startPoint y: 177, endPoint x: 179, endPoint y: 176, distance: 132.7
click at [179, 176] on div "17 URLs found Manage Columns Export as CSV" at bounding box center [633, 174] width 911 height 35
copy div "17 URLs found"
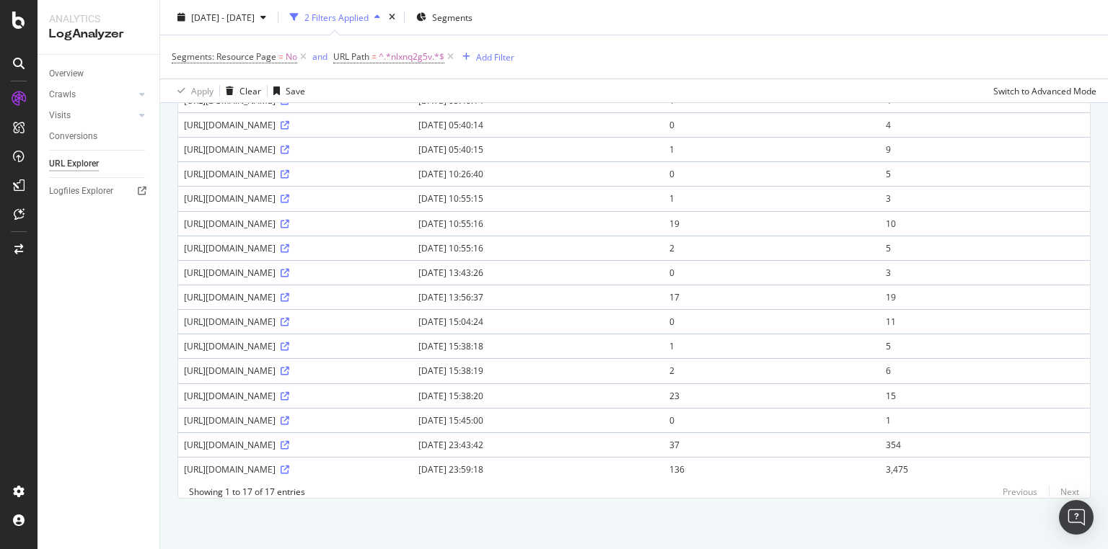
scroll to position [78, 0]
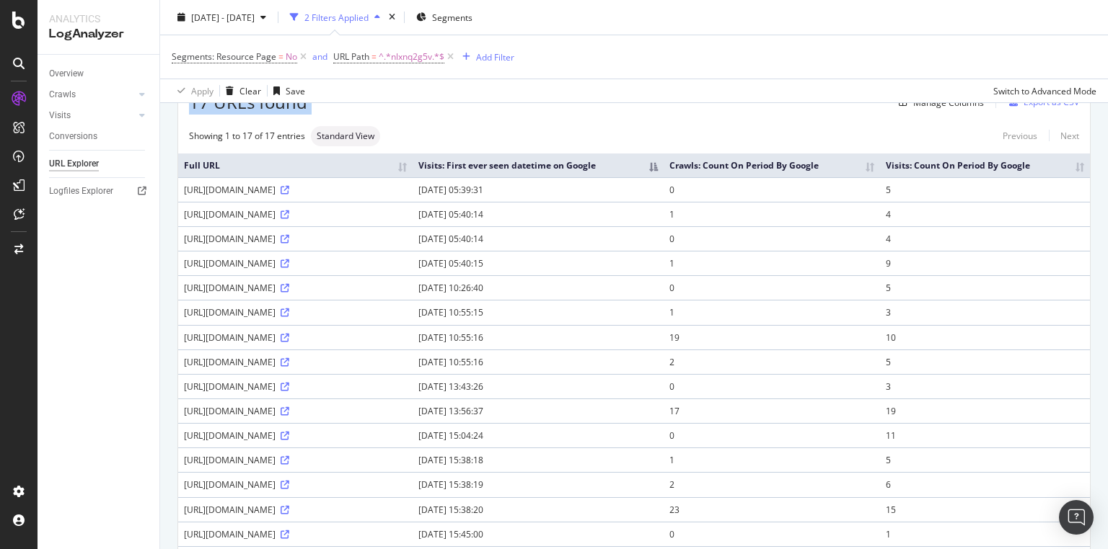
click at [880, 170] on th "Crawls: Count On Period By Google" at bounding box center [771, 166] width 216 height 24
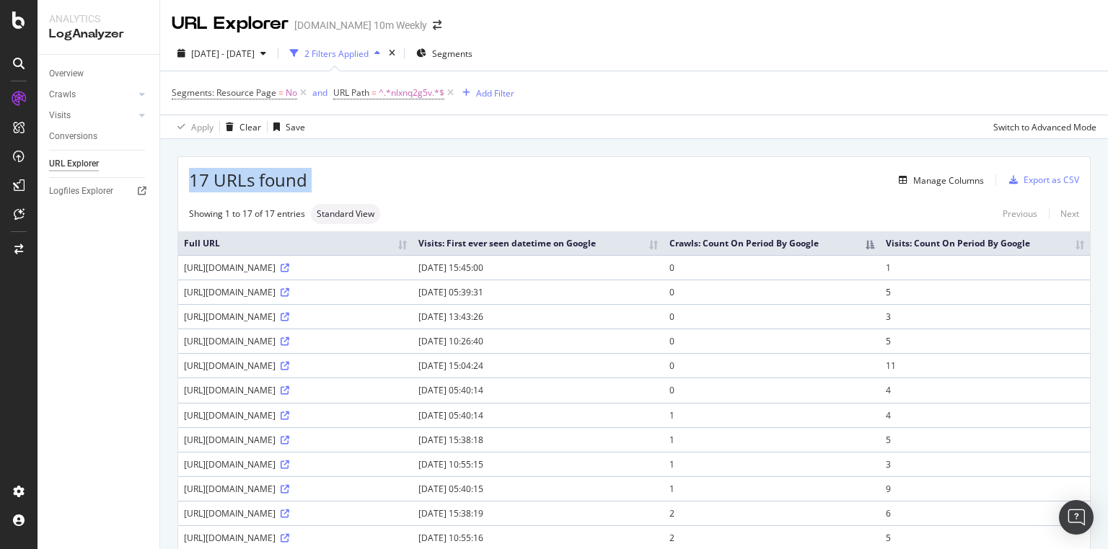
drag, startPoint x: 381, startPoint y: 277, endPoint x: 425, endPoint y: 279, distance: 44.0
click at [407, 274] on div "https://www.thetimes.com/article/unknown-slug-nlxnq2g5v" at bounding box center [295, 268] width 223 height 12
copy div "nlxnq2g5v"
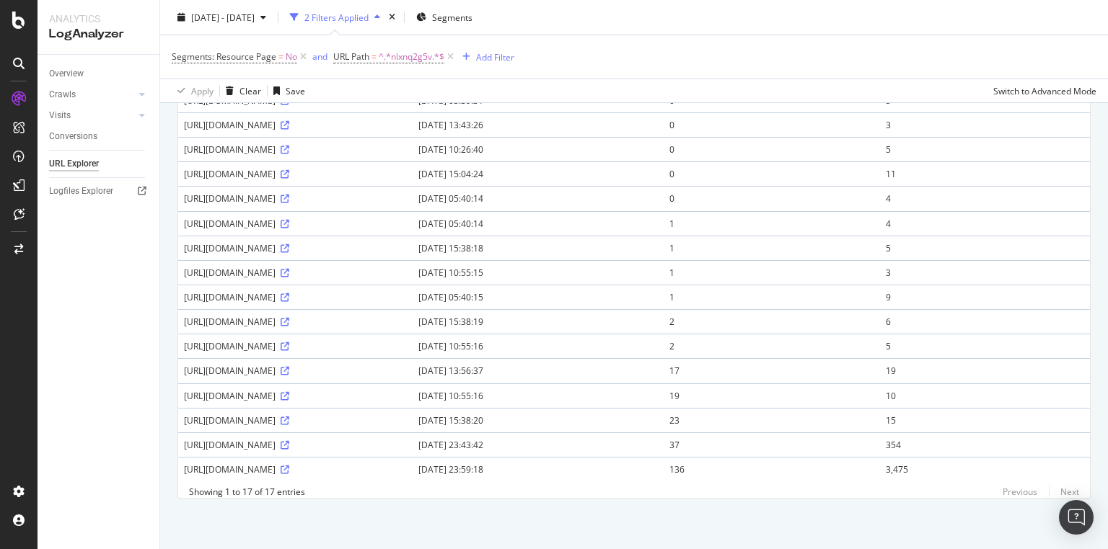
scroll to position [309, 0]
click at [415, 58] on span "^.*nlxnq2g5v.*$" at bounding box center [412, 57] width 66 height 20
click at [415, 106] on input "nlxnq2g5v" at bounding box center [413, 116] width 136 height 23
paste input "3wctrfmqt"
type input "3wctrfmqt"
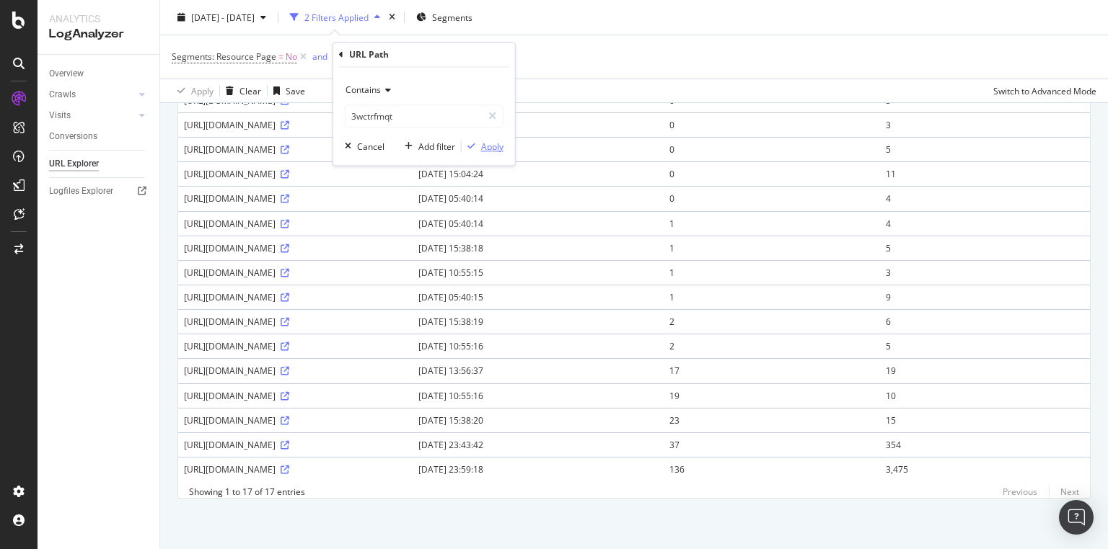
click at [481, 144] on div "Apply" at bounding box center [492, 147] width 22 height 12
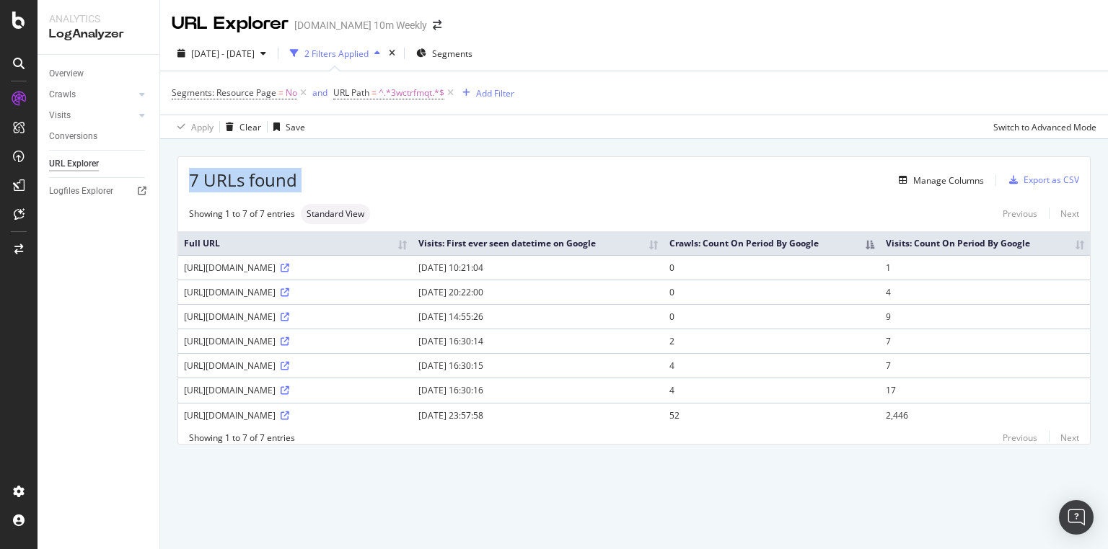
drag, startPoint x: 309, startPoint y: 173, endPoint x: 188, endPoint y: 175, distance: 120.4
click at [188, 175] on div "7 URLs found Manage Columns Export as CSV" at bounding box center [633, 174] width 911 height 35
copy div "7 URLs found"
click at [420, 89] on span "^.*3wctrfmqt.*$" at bounding box center [412, 93] width 66 height 20
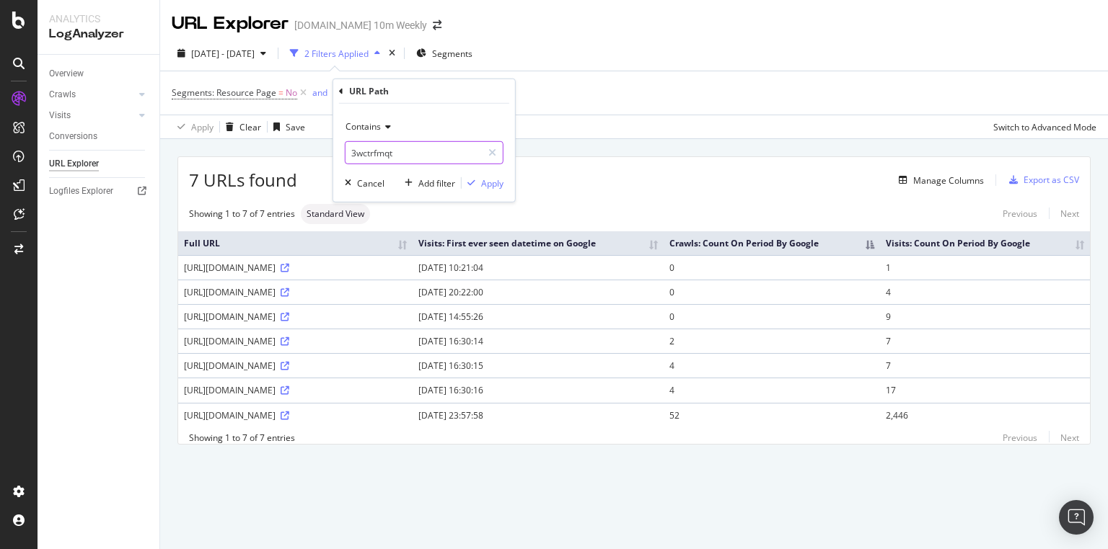
click at [402, 156] on input "3wctrfmqt" at bounding box center [413, 152] width 136 height 23
paste input "tdnhddq33"
type input "tdnhddq33"
click at [488, 177] on div "Apply" at bounding box center [492, 183] width 22 height 12
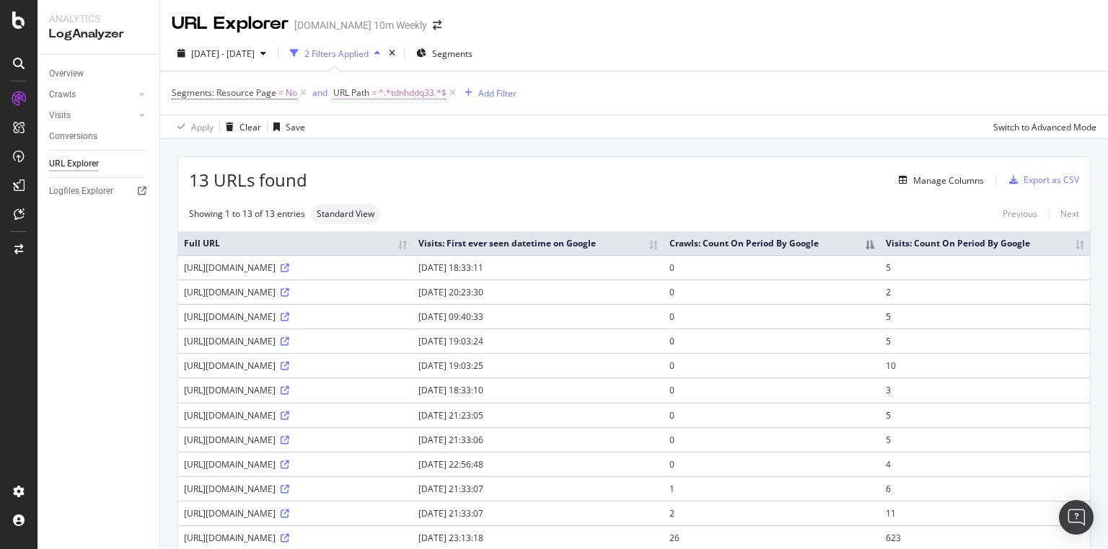
click at [376, 88] on span "URL Path = ^.*tdnhddq33.*$" at bounding box center [389, 93] width 113 height 13
click at [408, 144] on input "tdnhddq33" at bounding box center [413, 152] width 136 height 23
paste input "77w2jrc3j"
type input "77w2jrc3j"
click at [490, 182] on div "Apply" at bounding box center [492, 183] width 22 height 12
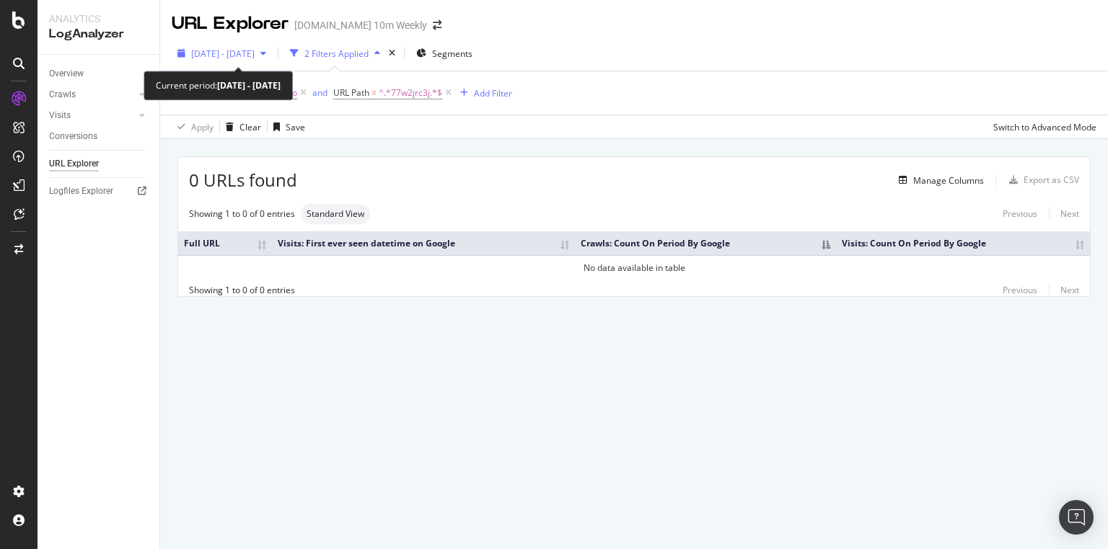
click at [255, 56] on span "[DATE] - [DATE]" at bounding box center [222, 54] width 63 height 12
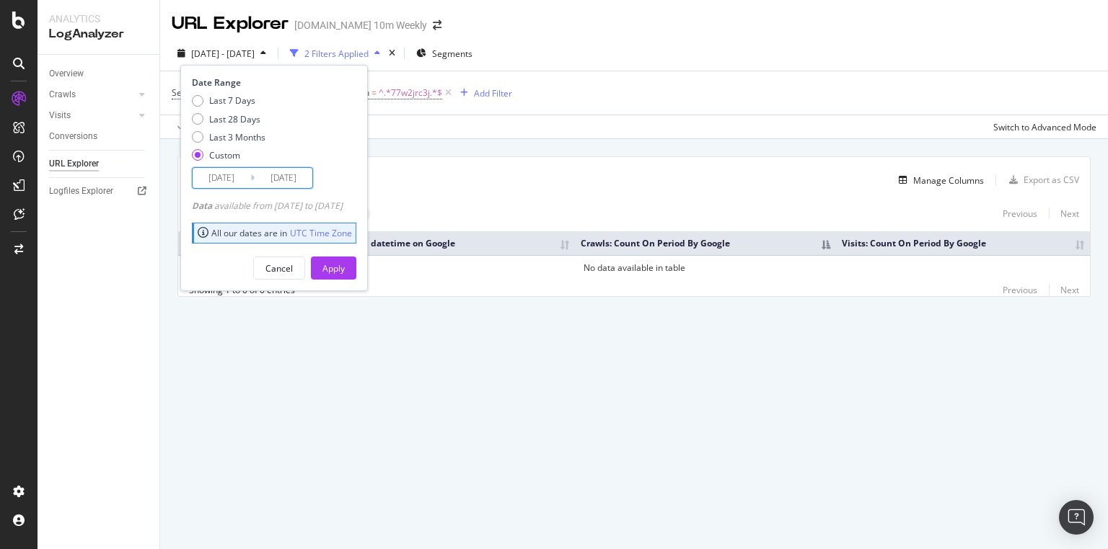
click at [283, 170] on input "2025/10/10" at bounding box center [284, 178] width 58 height 20
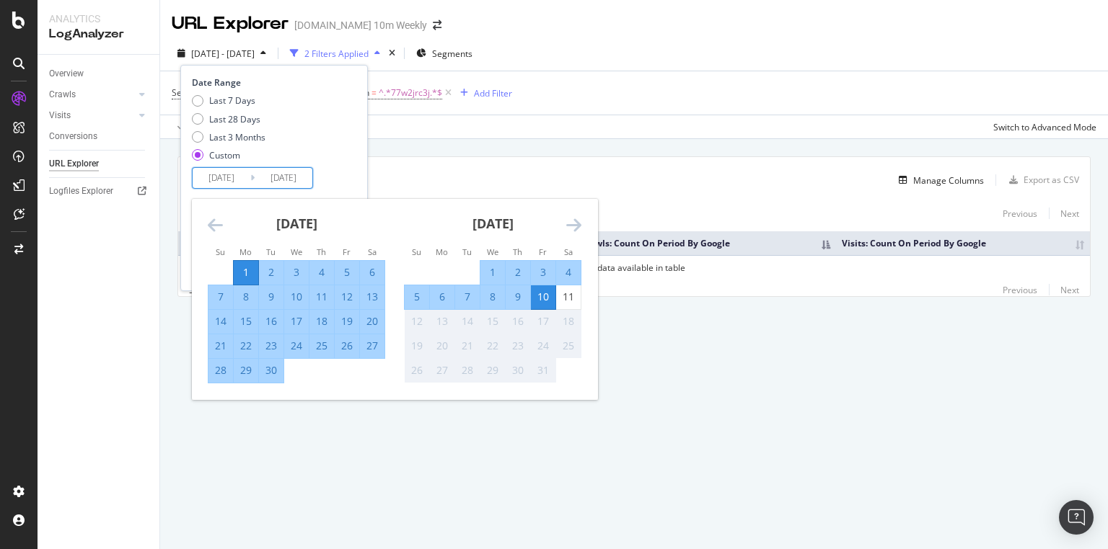
drag, startPoint x: 573, startPoint y: 293, endPoint x: 736, endPoint y: 352, distance: 173.1
click at [730, 348] on div "URL Explorer TheTimes.com 10m Weekly 2025 Sep. 1st - Oct. 10th 2 Filters Applie…" at bounding box center [634, 274] width 948 height 549
click at [756, 388] on div "URL Explorer TheTimes.com 10m Weekly 2025 Sep. 1st - Oct. 10th 2 Filters Applie…" at bounding box center [634, 274] width 948 height 549
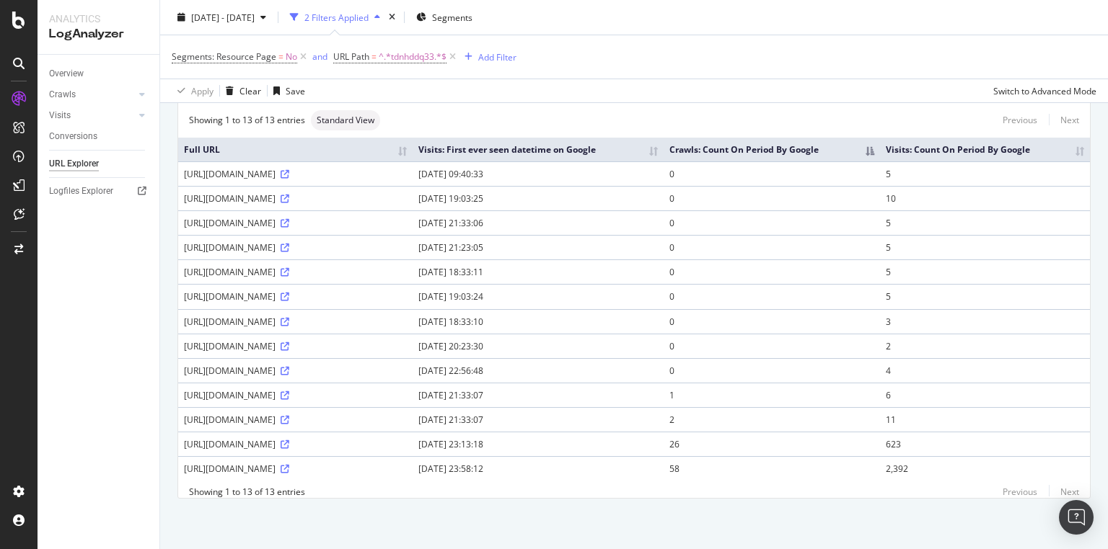
scroll to position [103, 0]
drag, startPoint x: 355, startPoint y: 422, endPoint x: 788, endPoint y: 420, distance: 433.4
click at [788, 407] on tr "[URL][DOMAIN_NAME] [DATE] 21:33:07 1 6" at bounding box center [633, 395] width 911 height 25
drag, startPoint x: 267, startPoint y: 388, endPoint x: 809, endPoint y: 391, distance: 542.3
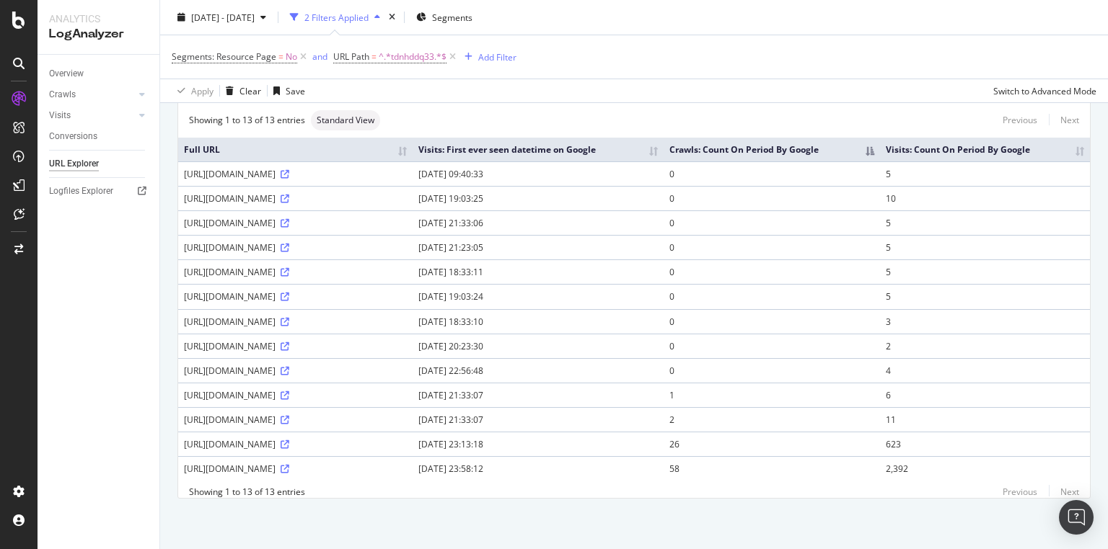
click at [809, 407] on tr "[URL][DOMAIN_NAME] [DATE] 21:33:07 2 11" at bounding box center [633, 419] width 911 height 25
